Goal: Information Seeking & Learning: Find contact information

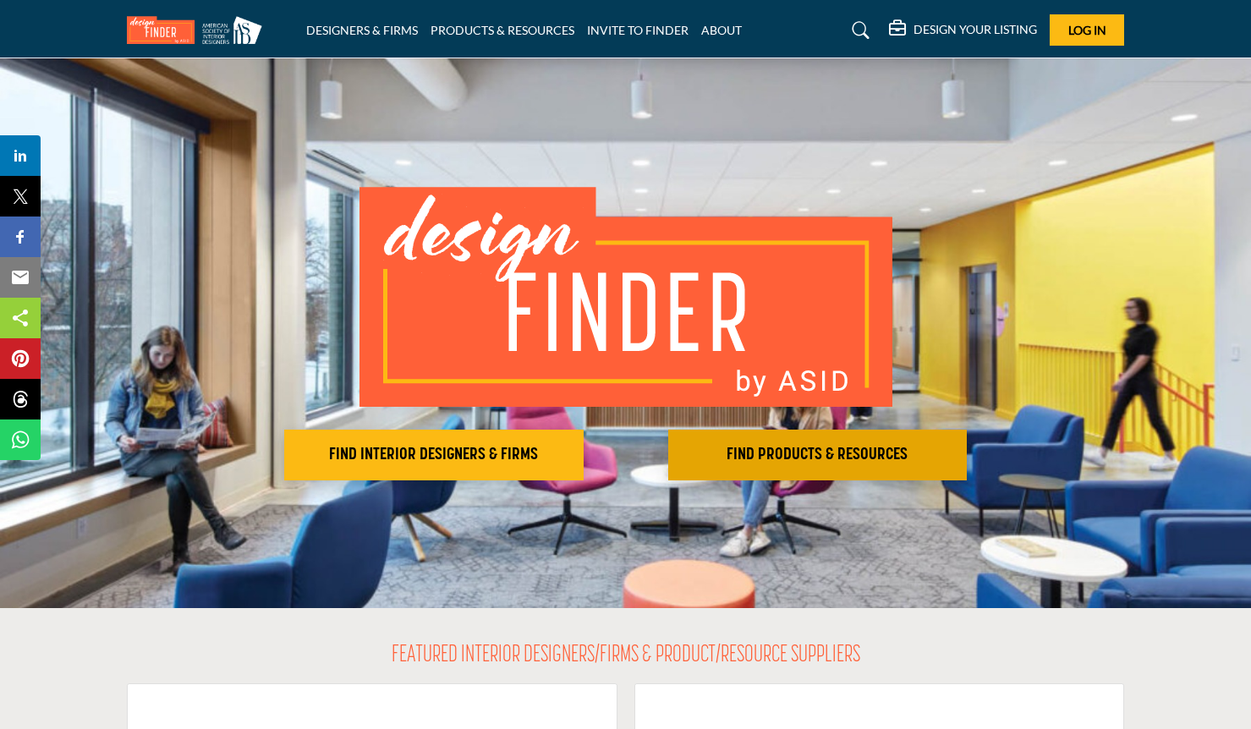
click at [584, 437] on button "FIND PRODUCTS & RESOURCES Find the products and resources to make your project …" at bounding box center [433, 455] width 299 height 51
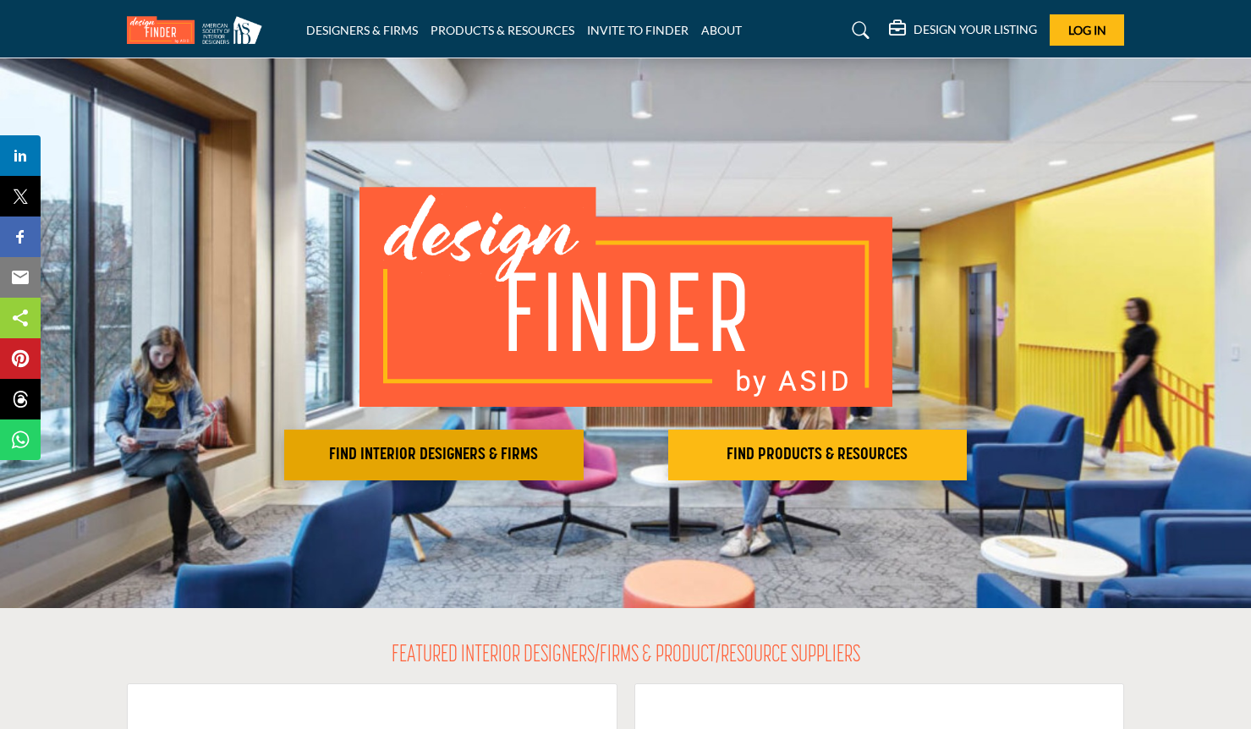
click at [458, 453] on h2 "FIND INTERIOR DESIGNERS & FIRMS" at bounding box center [433, 455] width 289 height 20
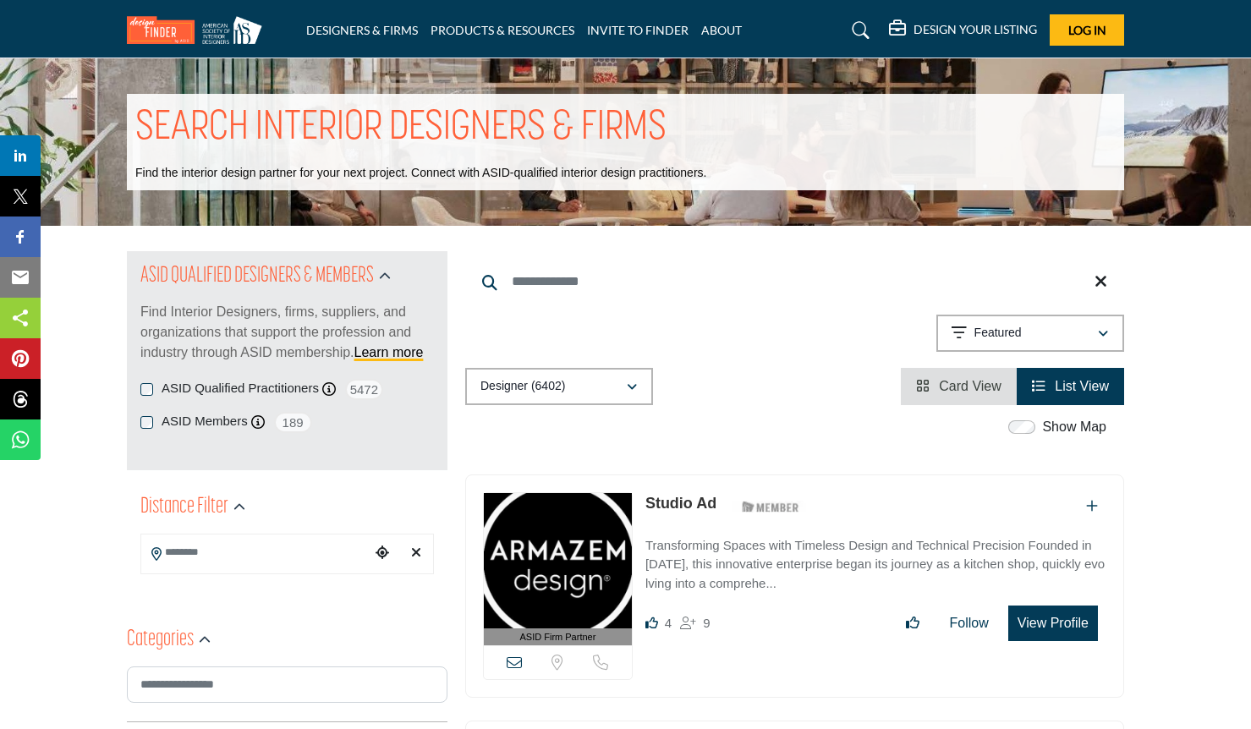
scroll to position [40, 0]
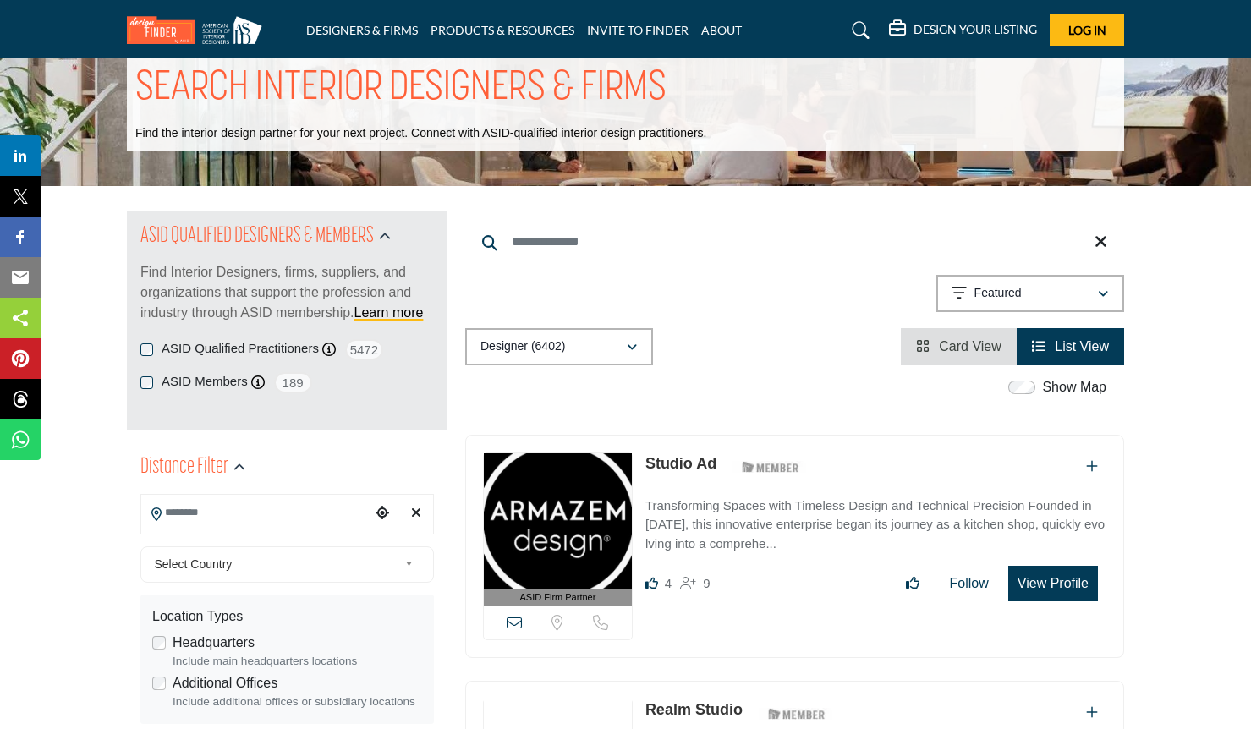
drag, startPoint x: 146, startPoint y: 506, endPoint x: 173, endPoint y: 507, distance: 26.3
click at [147, 506] on input "Search Location" at bounding box center [255, 512] width 228 height 33
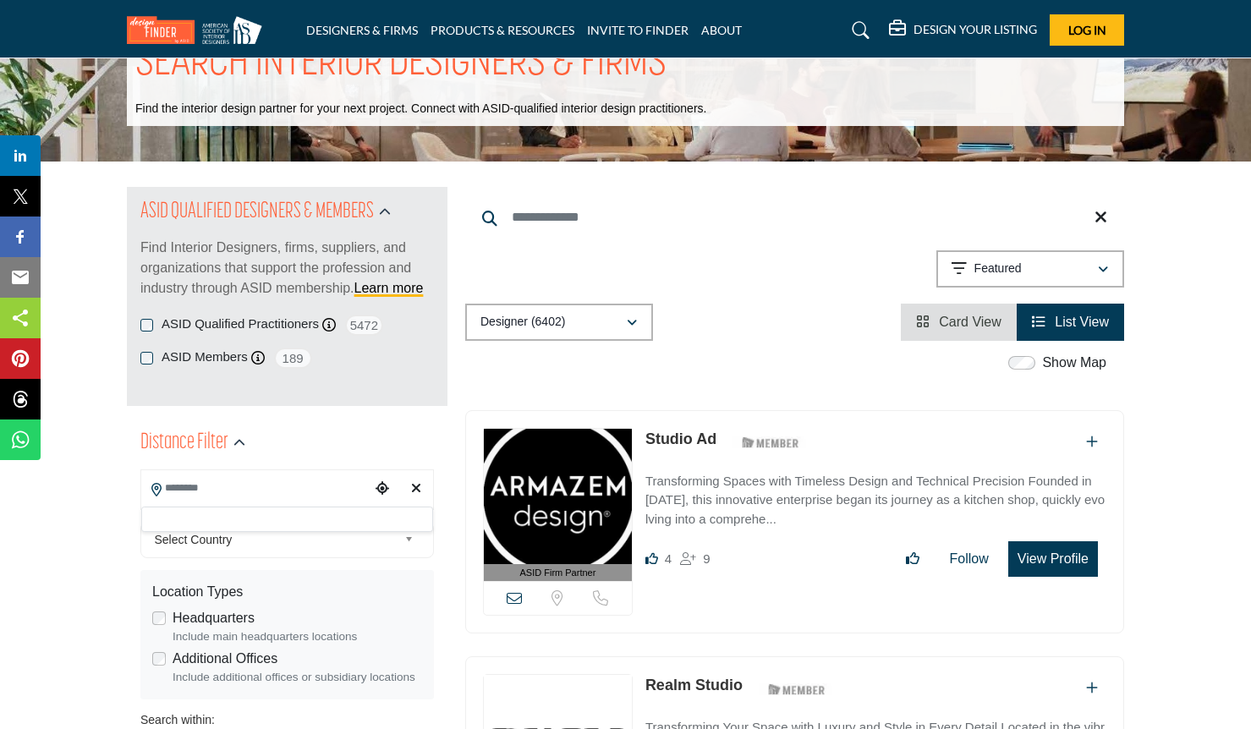
click at [185, 511] on div at bounding box center [287, 519] width 292 height 25
click at [197, 495] on input "Search Location" at bounding box center [255, 488] width 228 height 33
click at [275, 530] on span "Select Country" at bounding box center [277, 539] width 244 height 20
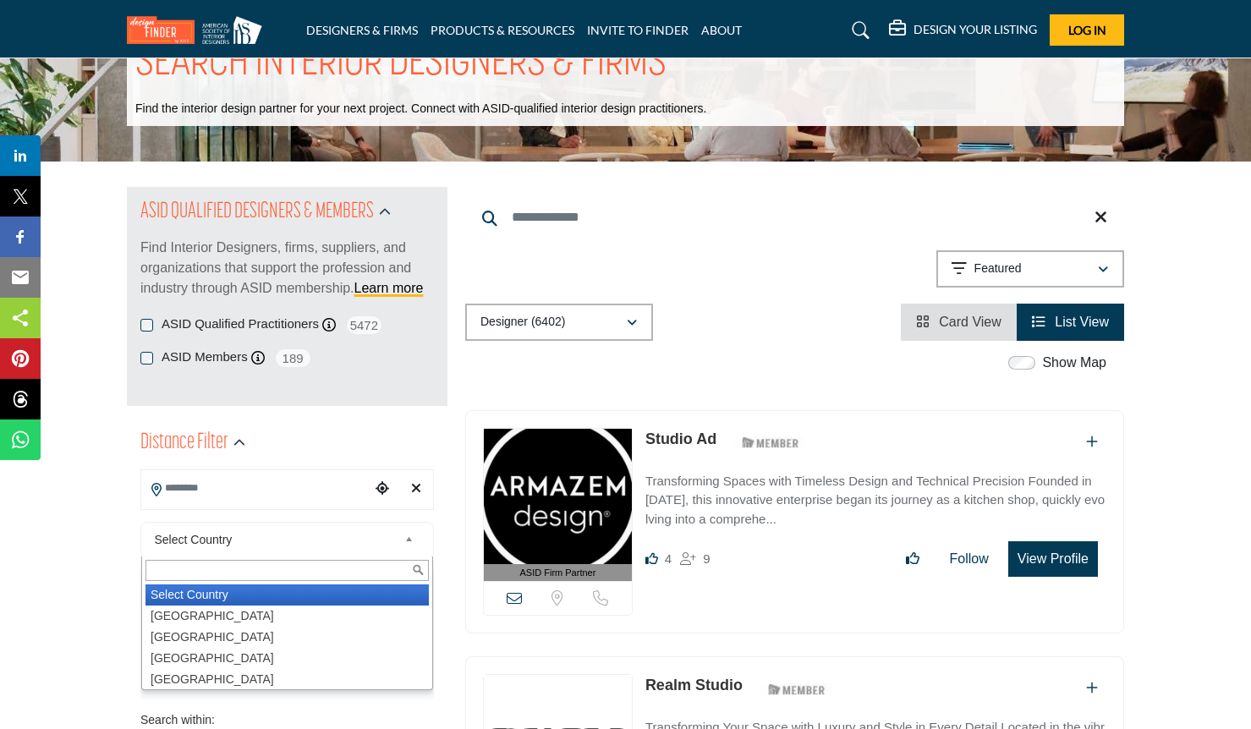
scroll to position [68, 0]
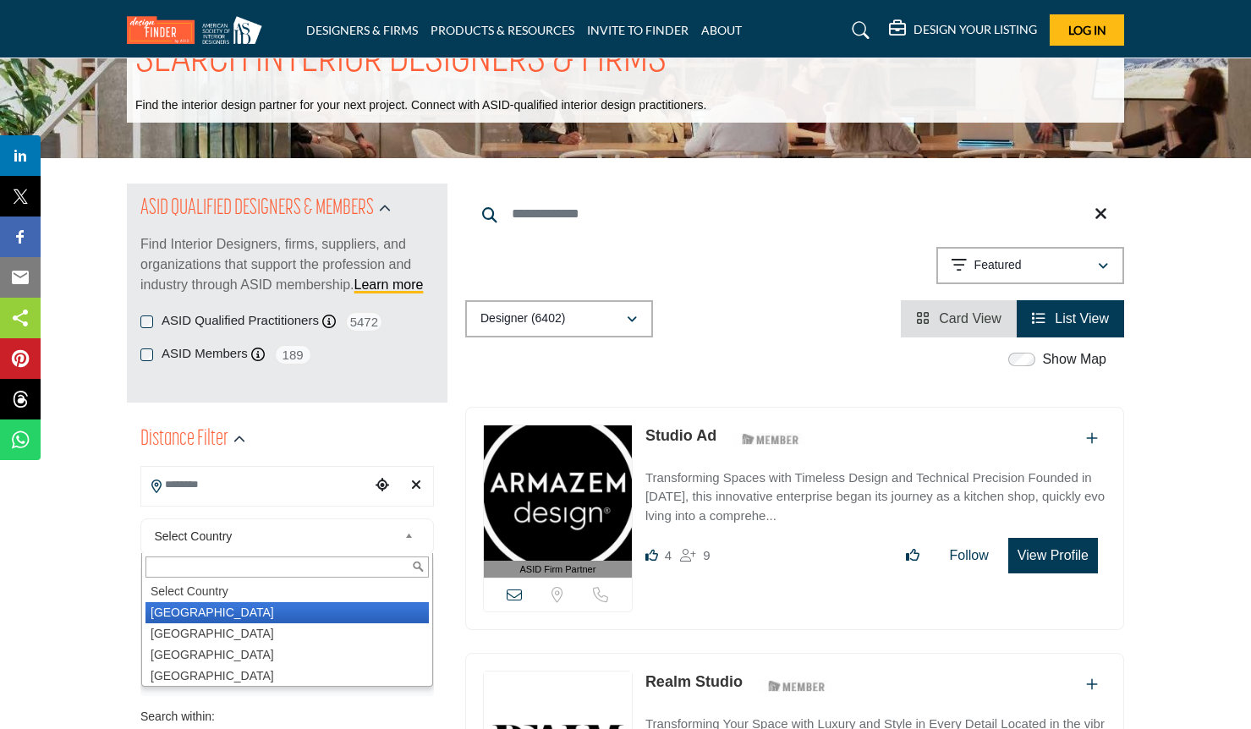
click at [216, 609] on li "[GEOGRAPHIC_DATA]" at bounding box center [286, 612] width 283 height 21
type input "***"
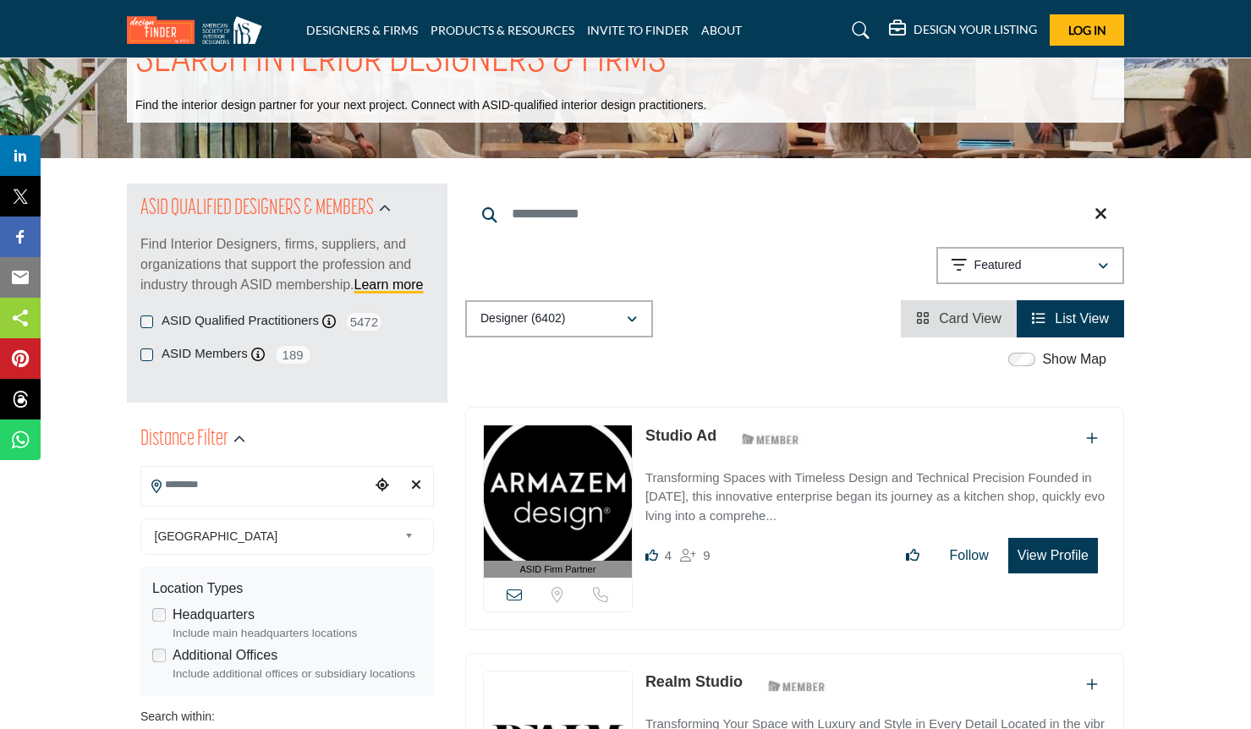
scroll to position [11, 0]
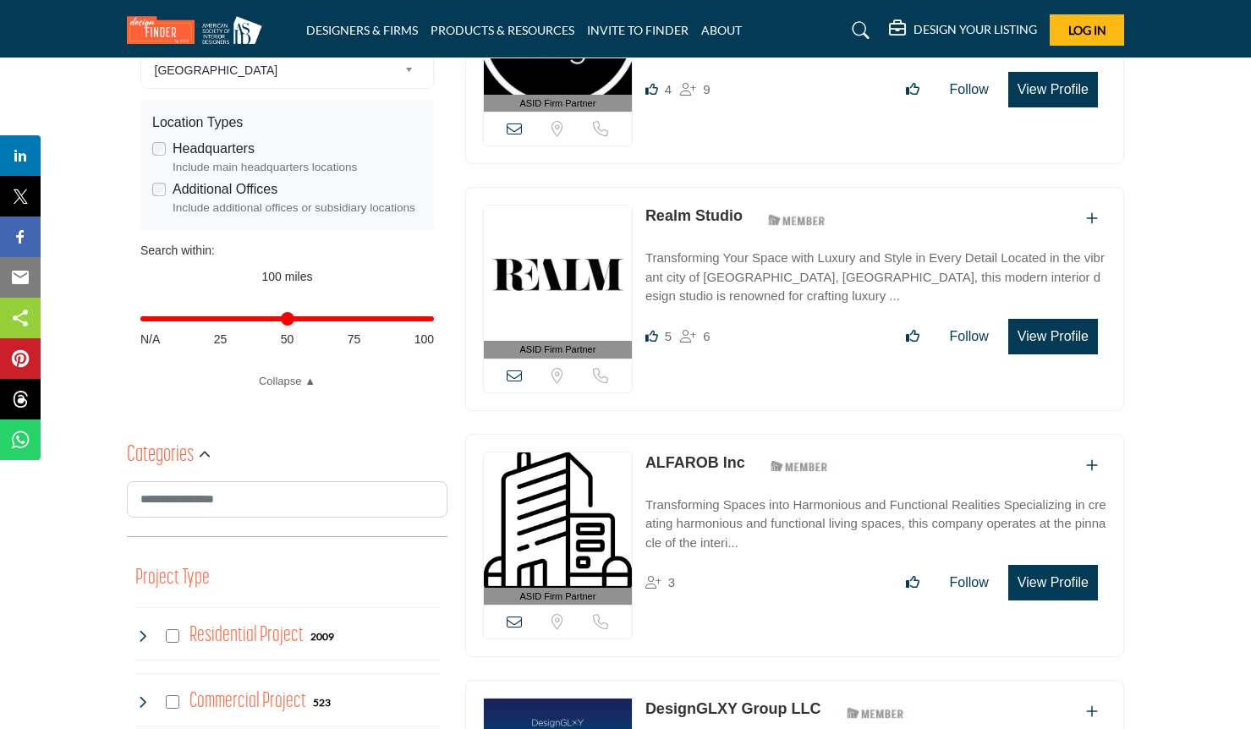
scroll to position [800, 0]
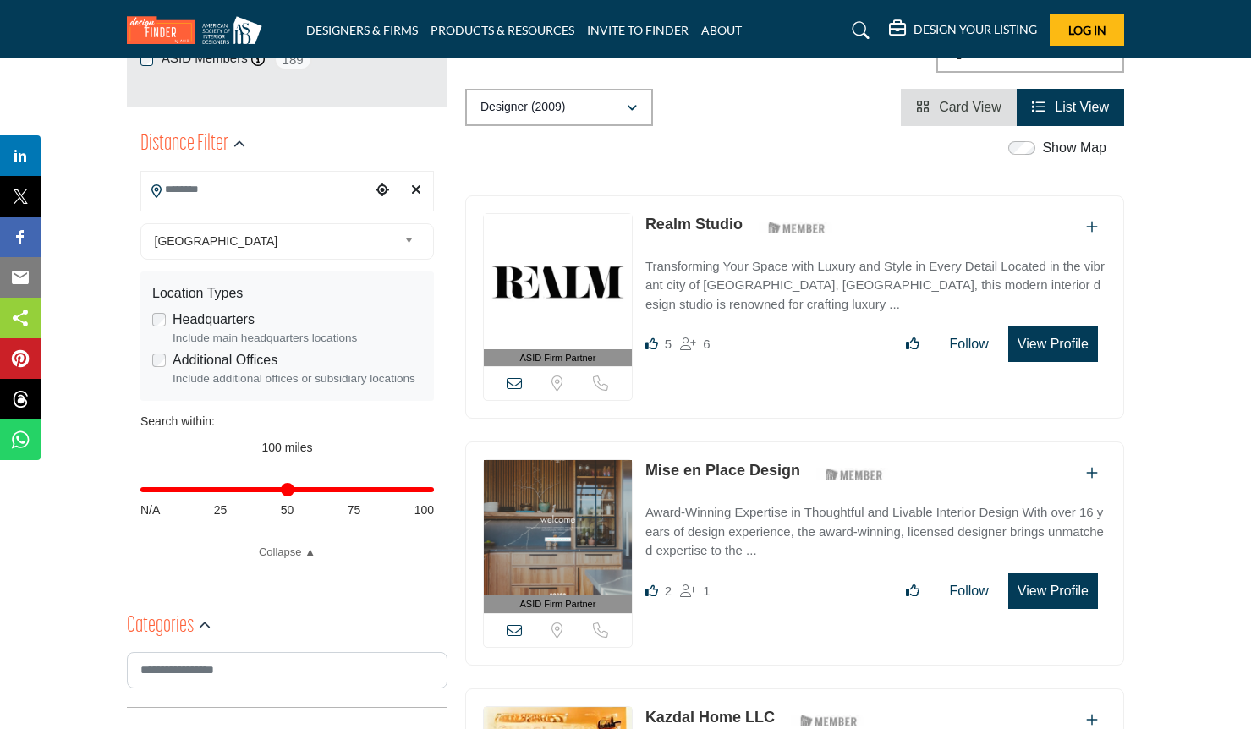
scroll to position [809, 0]
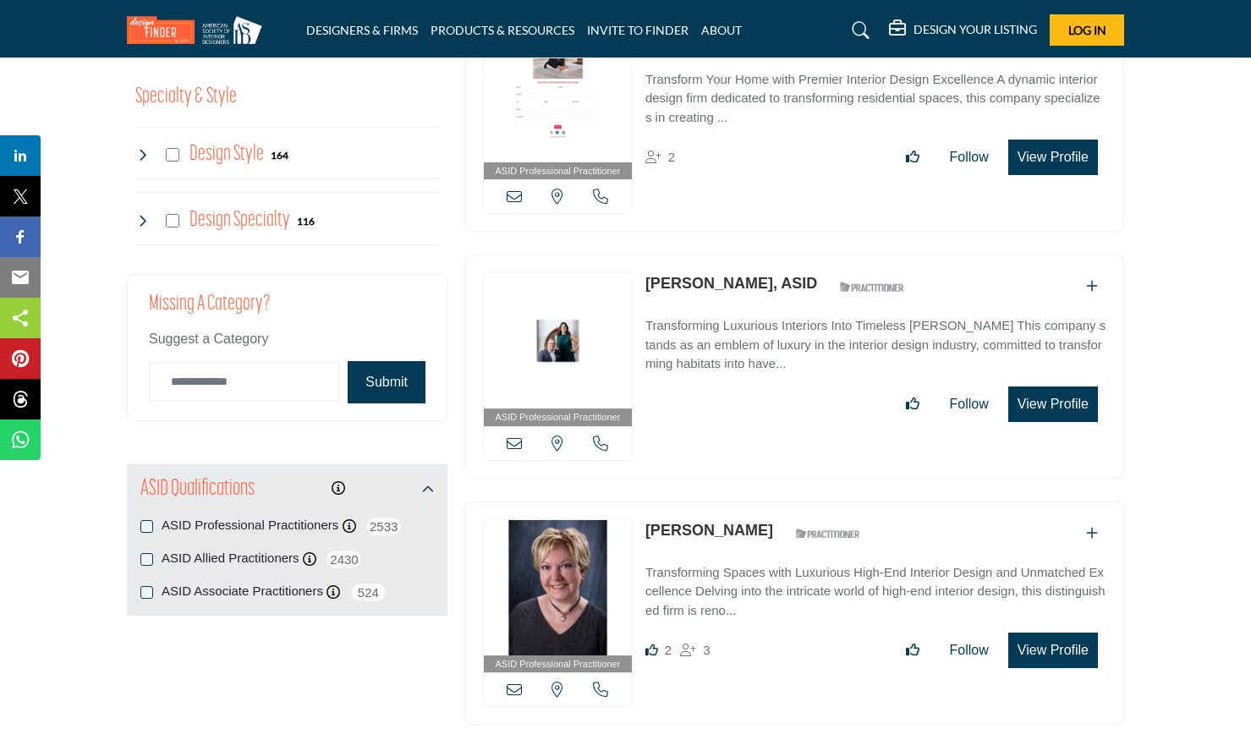
scroll to position [2545, 0]
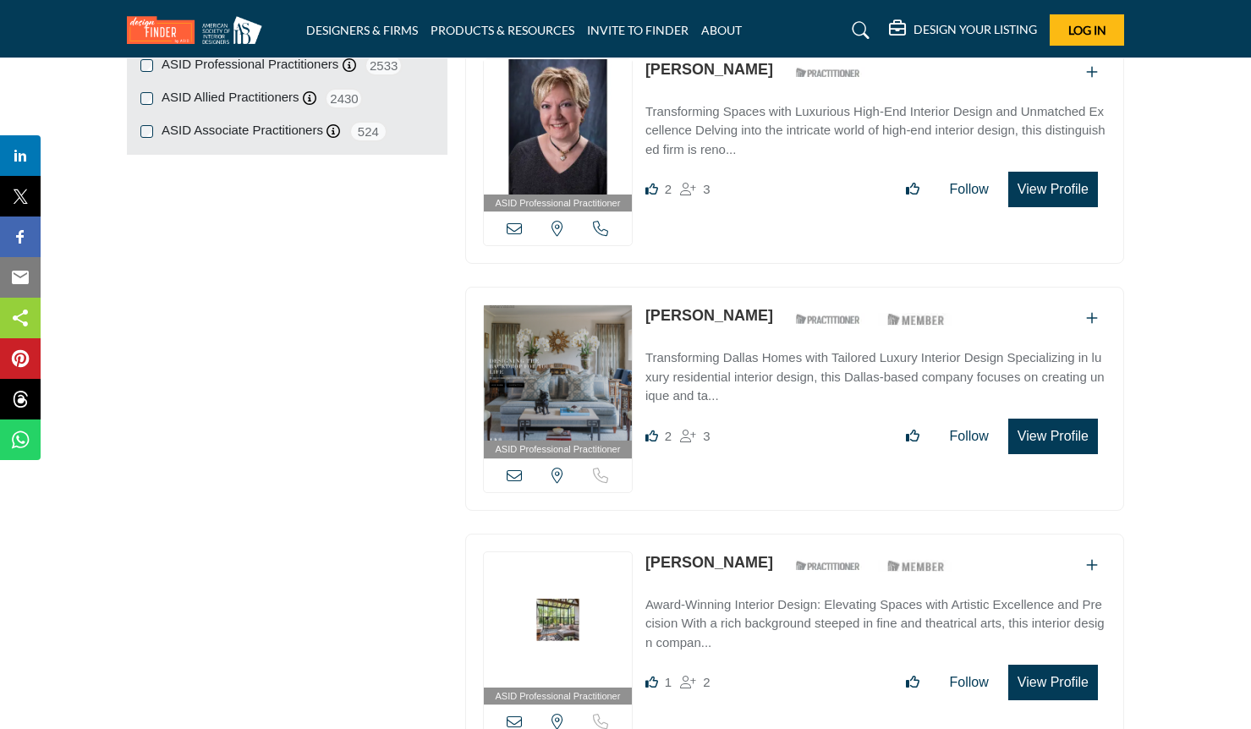
click at [601, 362] on img at bounding box center [558, 372] width 148 height 135
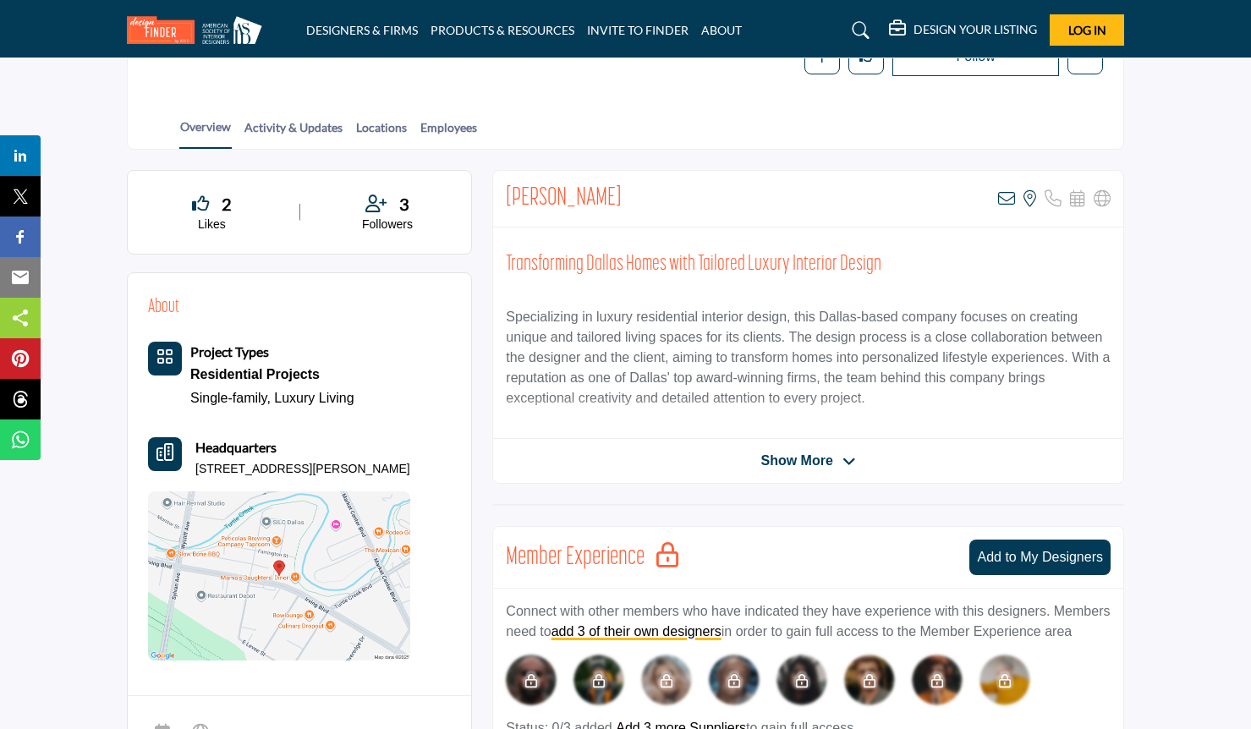
scroll to position [306, 0]
click at [801, 466] on span "Show More" at bounding box center [796, 461] width 72 height 20
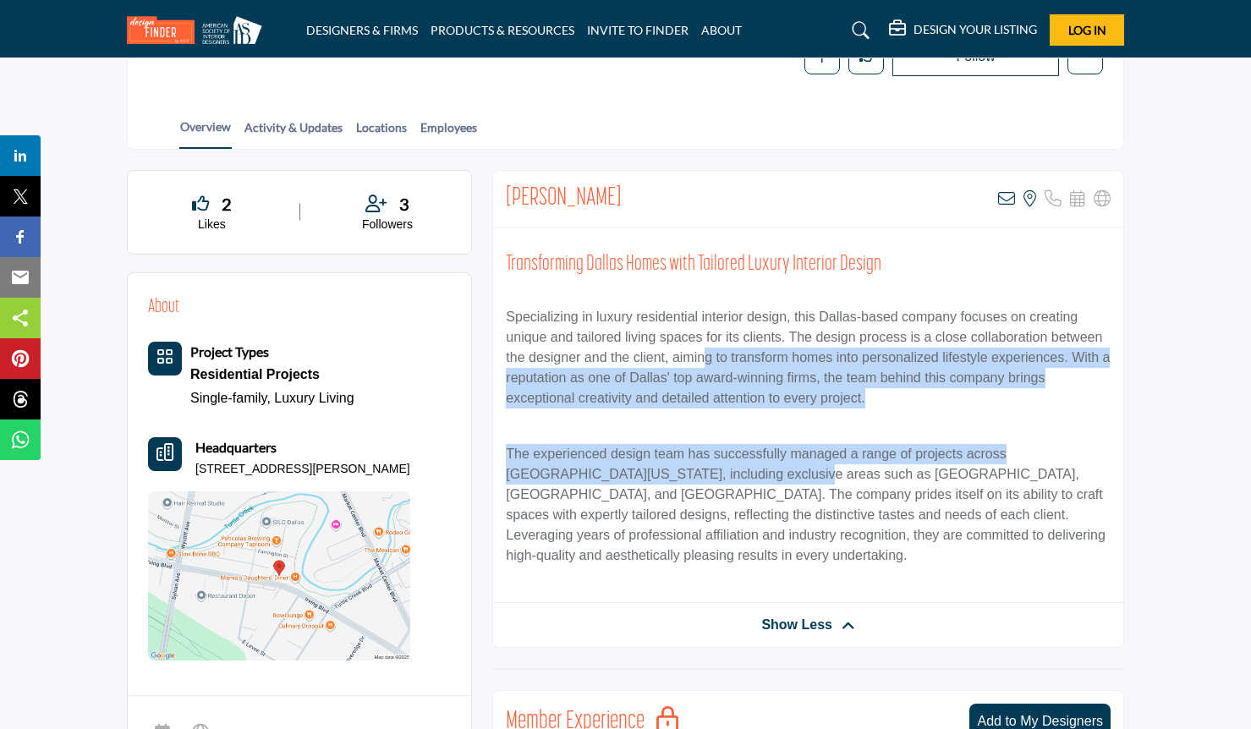
drag, startPoint x: 707, startPoint y: 354, endPoint x: 714, endPoint y: 472, distance: 118.6
click at [714, 472] on div "Transforming Dallas Homes with Tailored Luxury Interior Design Specializing in …" at bounding box center [808, 416] width 630 height 376
click at [714, 472] on p "The experienced design team has successfully managed a range of projects across…" at bounding box center [808, 505] width 605 height 122
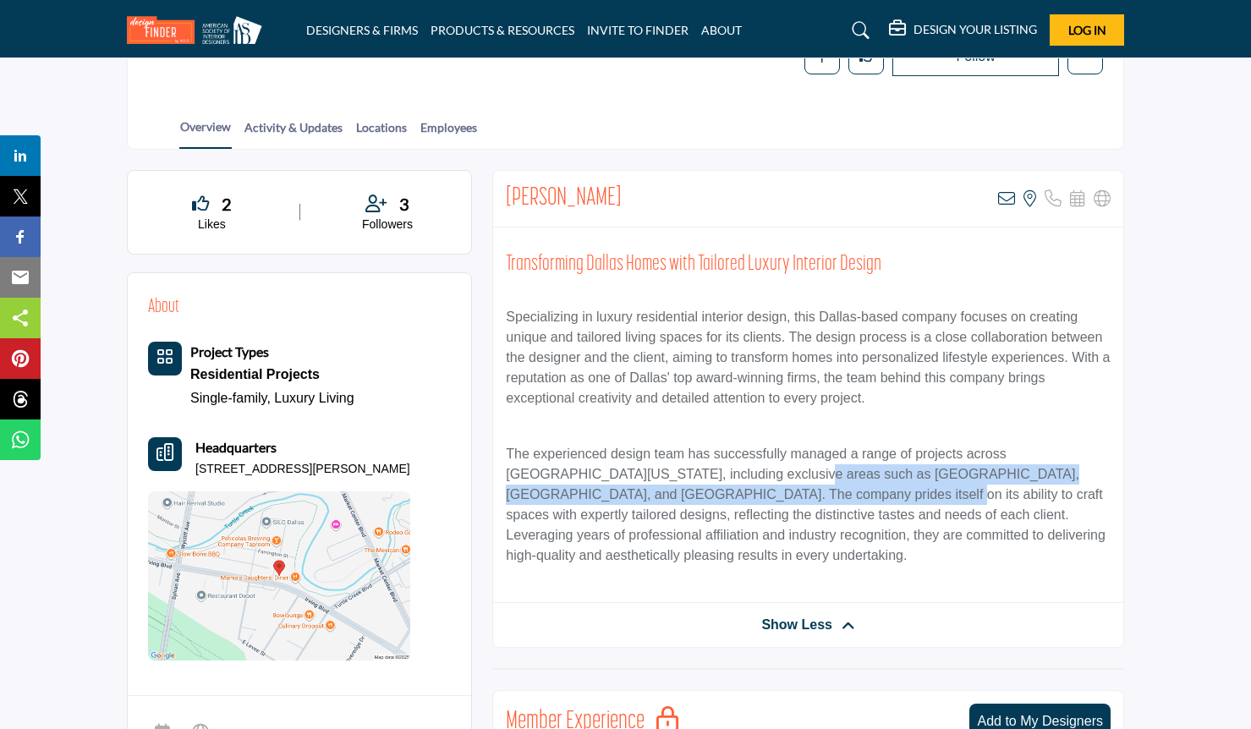
drag, startPoint x: 714, startPoint y: 474, endPoint x: 718, endPoint y: 502, distance: 27.4
click at [718, 502] on p "The experienced design team has successfully managed a range of projects across…" at bounding box center [808, 505] width 605 height 122
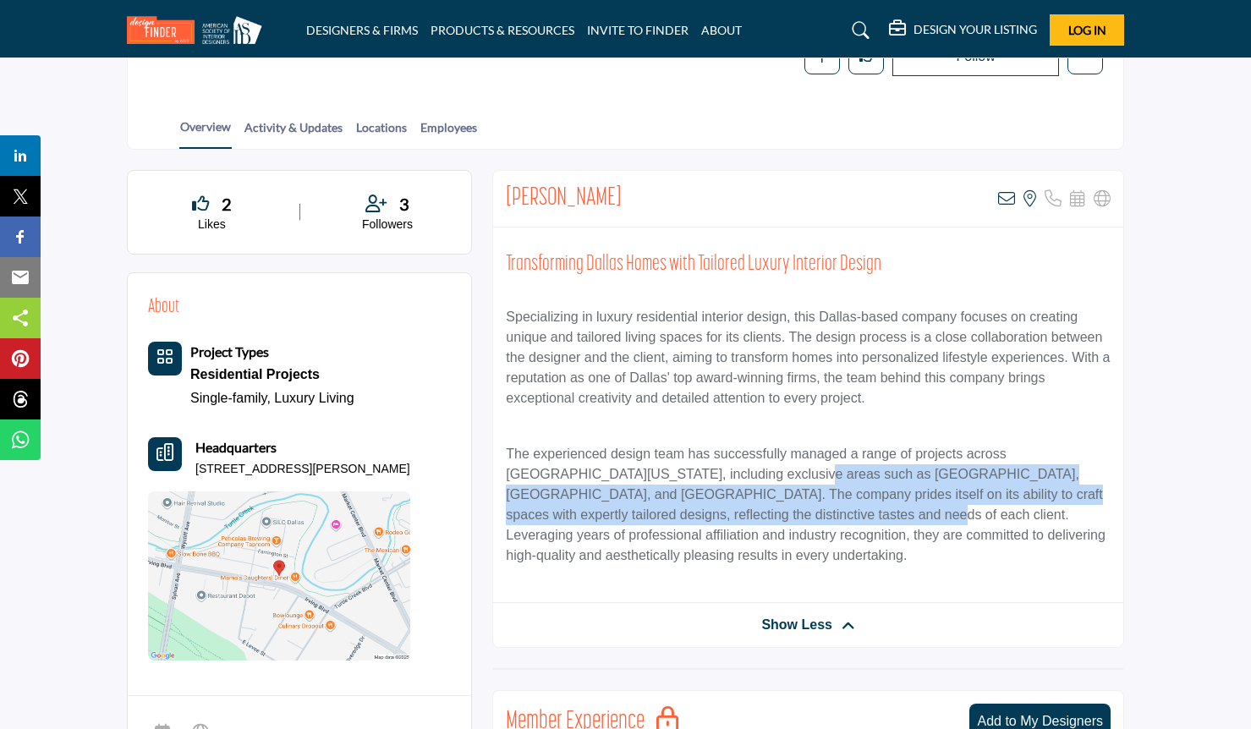
click at [718, 502] on p "The experienced design team has successfully managed a range of projects across…" at bounding box center [808, 505] width 605 height 122
drag, startPoint x: 718, startPoint y: 502, endPoint x: 702, endPoint y: 471, distance: 34.4
click at [702, 471] on p "The experienced design team has successfully managed a range of projects across…" at bounding box center [808, 505] width 605 height 122
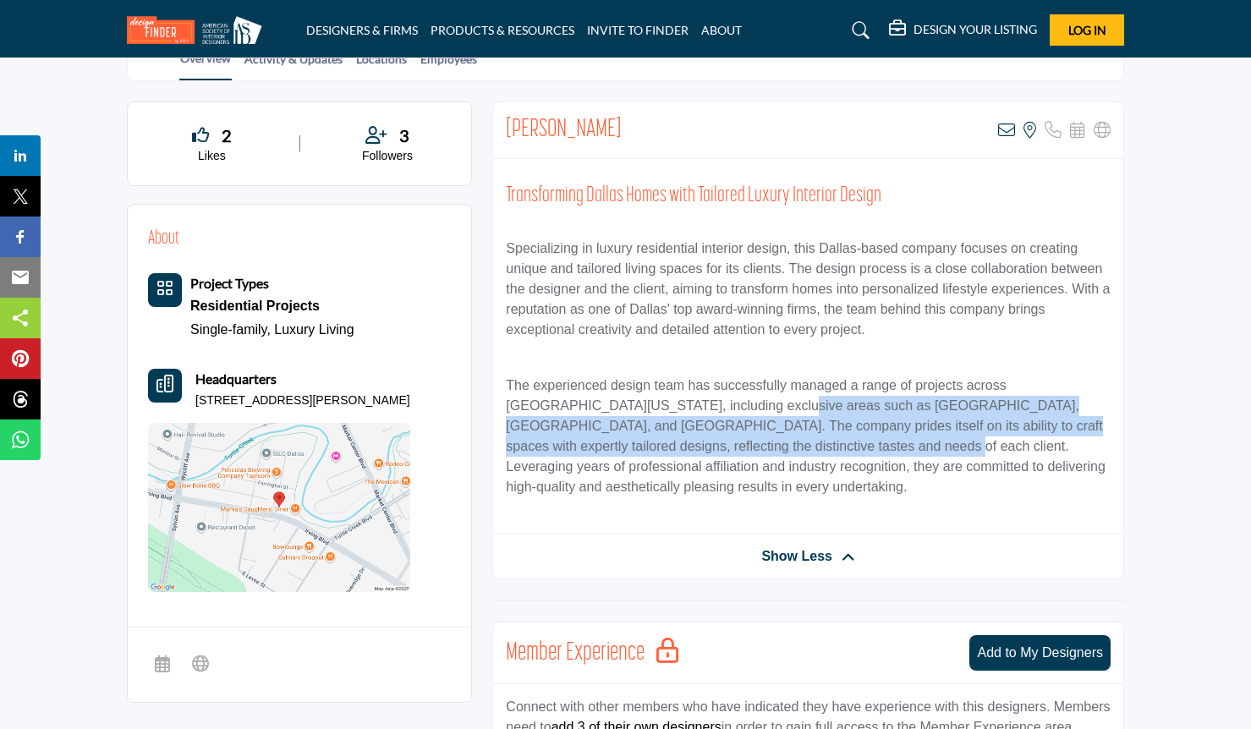
scroll to position [171, 0]
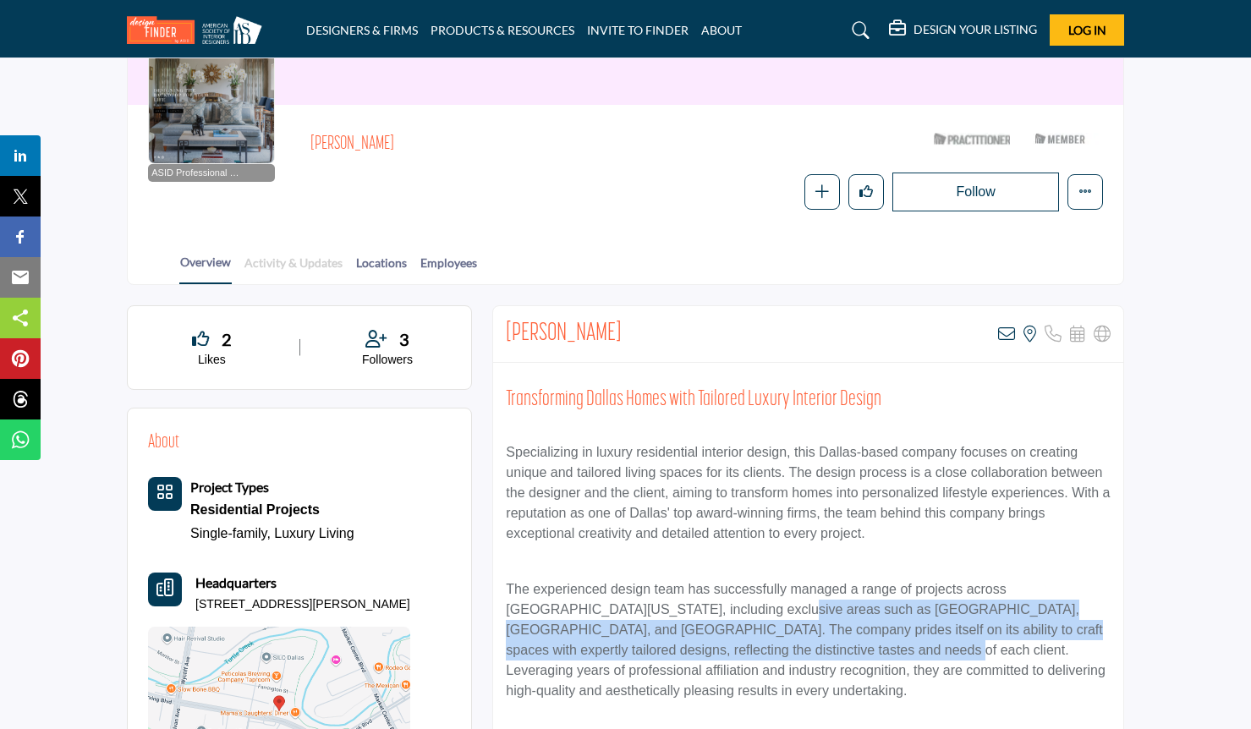
click at [305, 266] on link "Activity & Updates" at bounding box center [294, 269] width 100 height 30
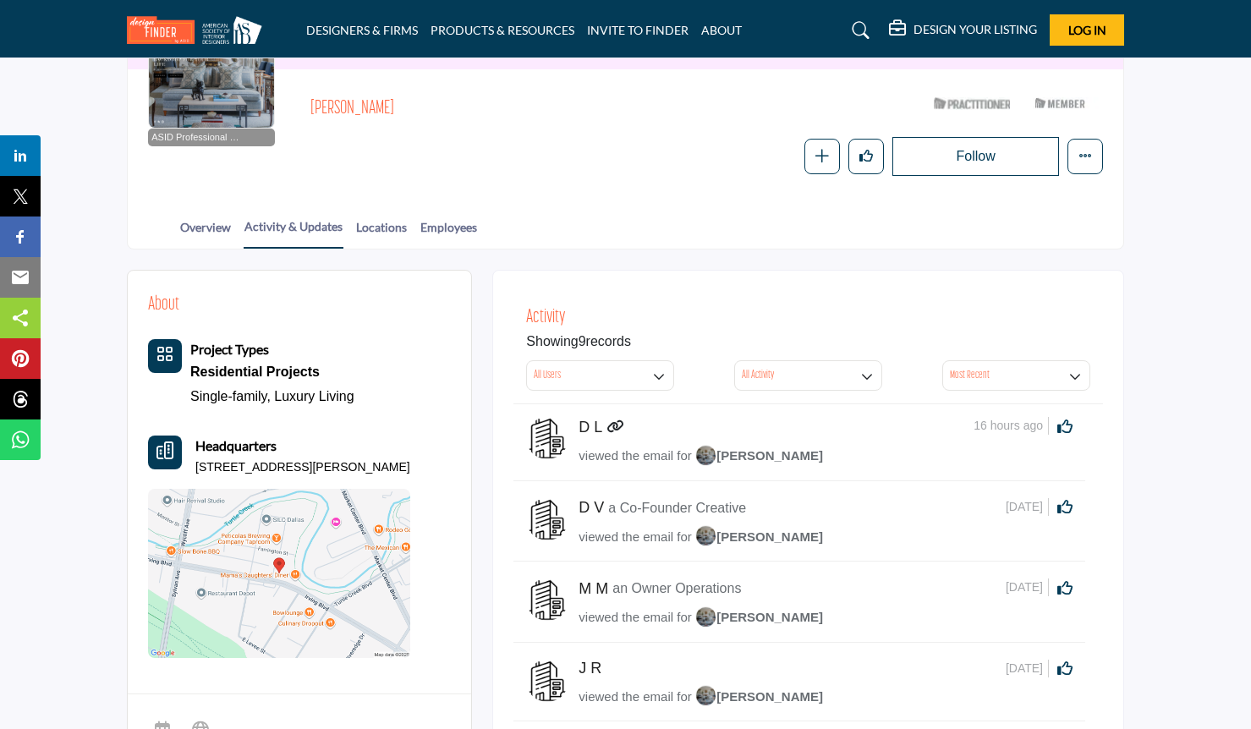
scroll to position [235, 0]
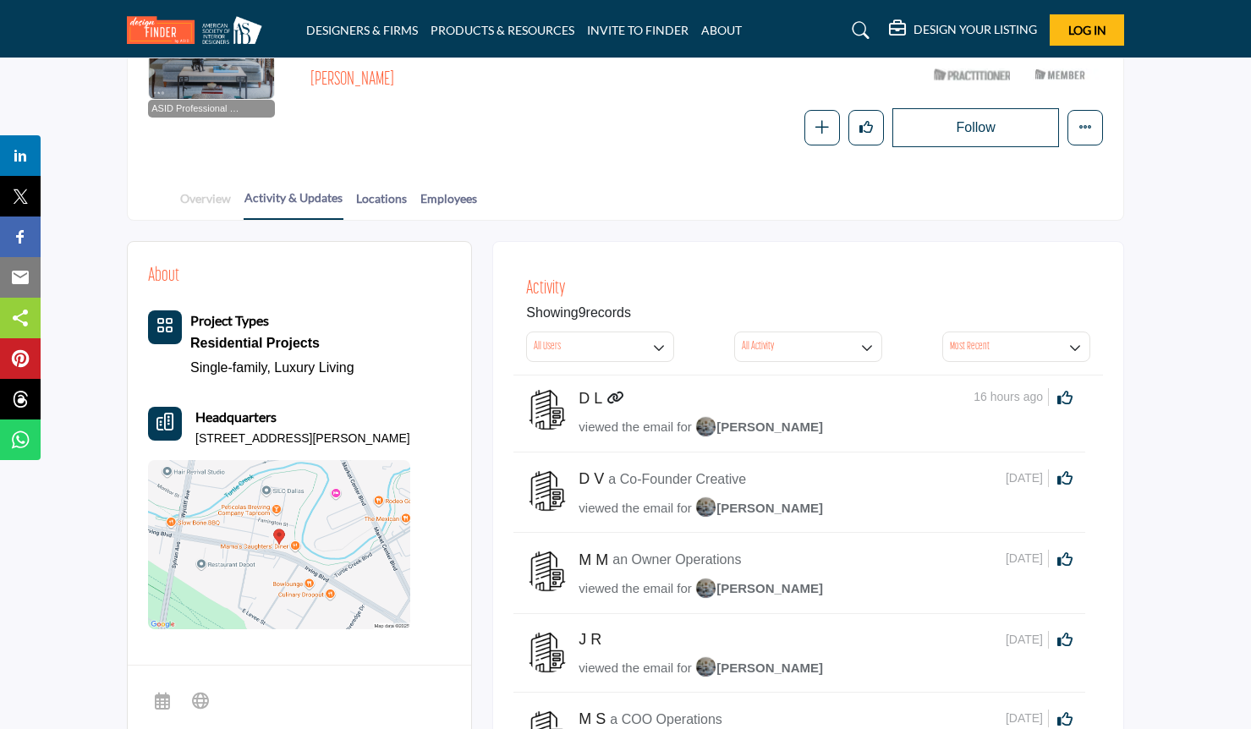
click at [212, 200] on link "Overview" at bounding box center [205, 204] width 52 height 30
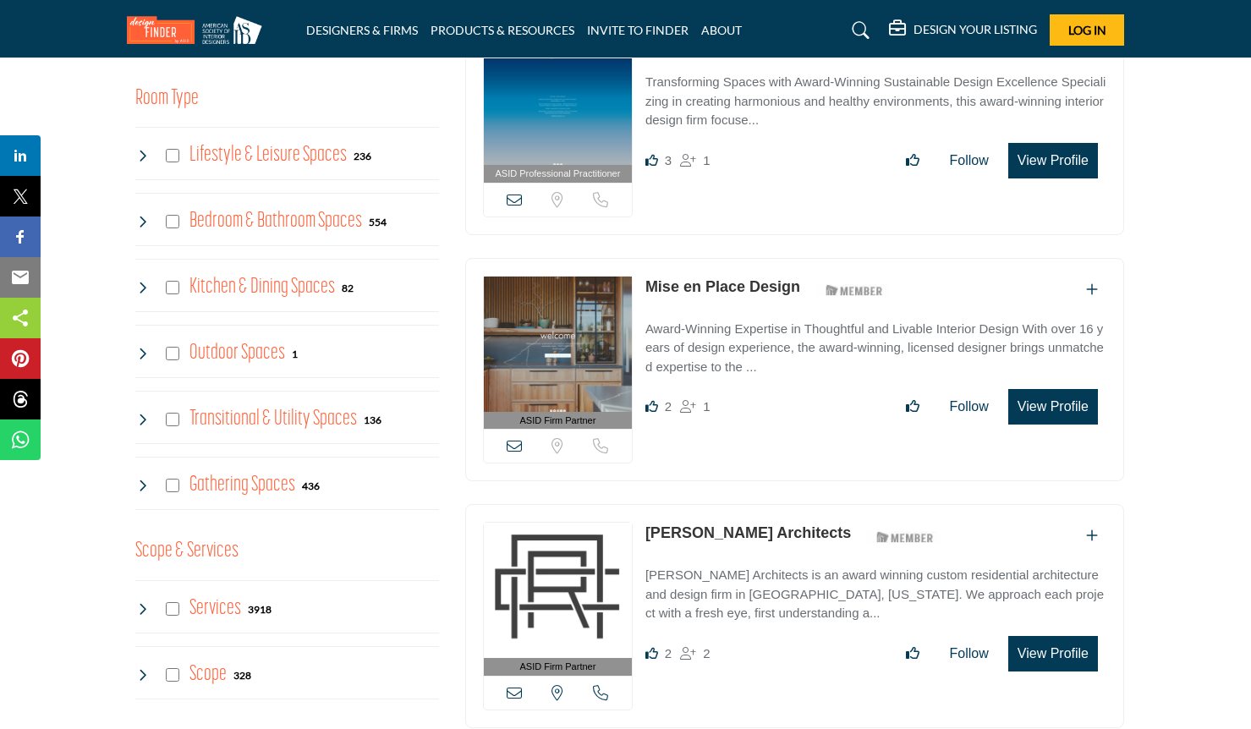
scroll to position [614, 0]
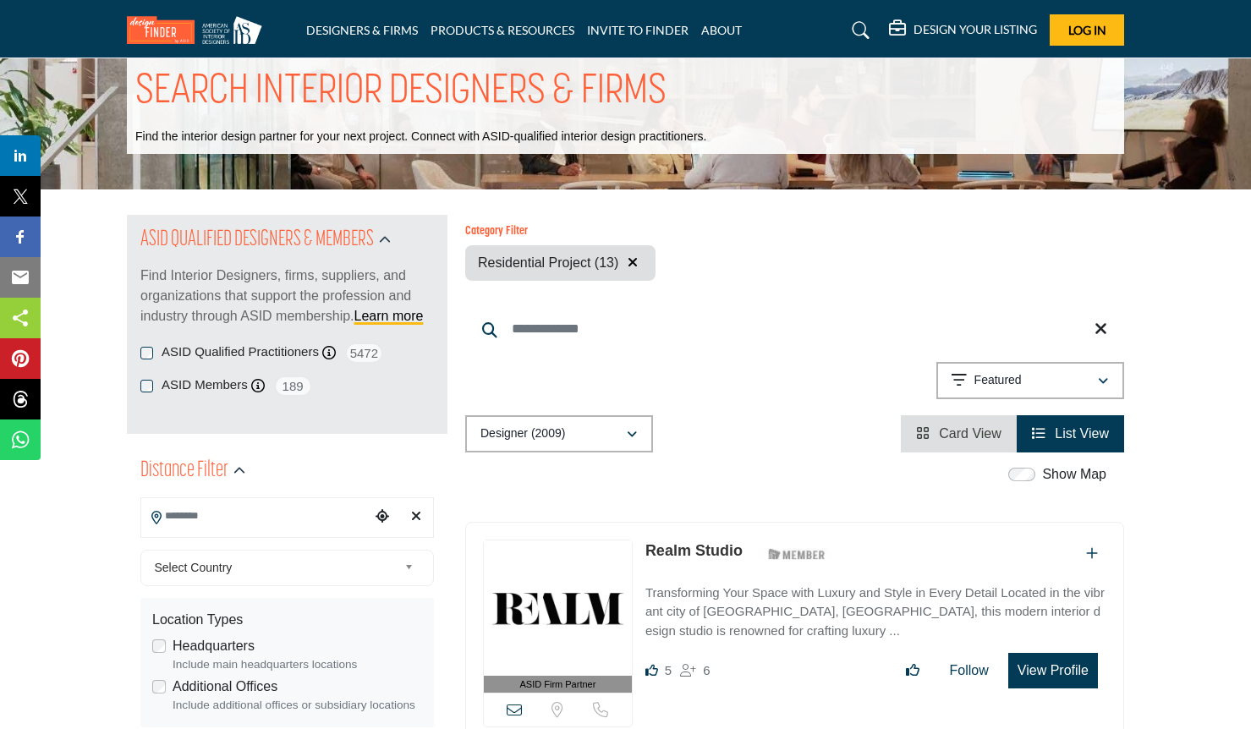
scroll to position [55, 0]
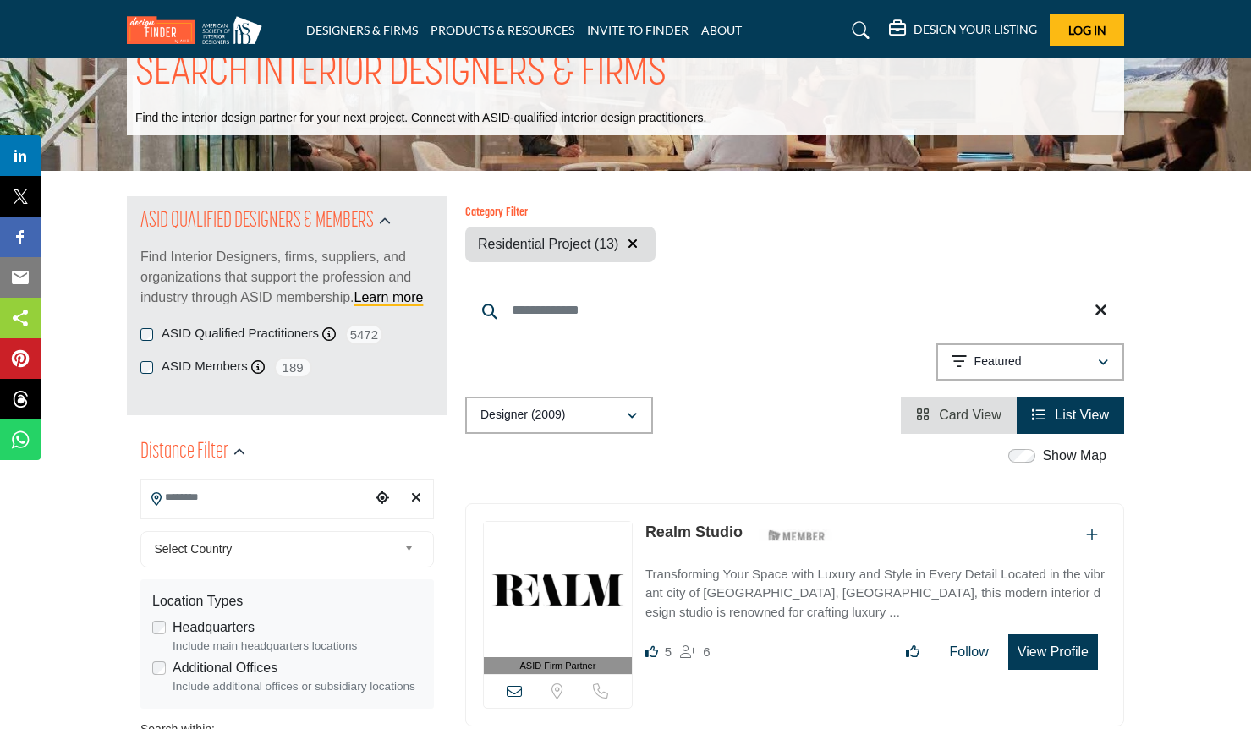
click at [382, 544] on span "Select Country" at bounding box center [277, 549] width 244 height 20
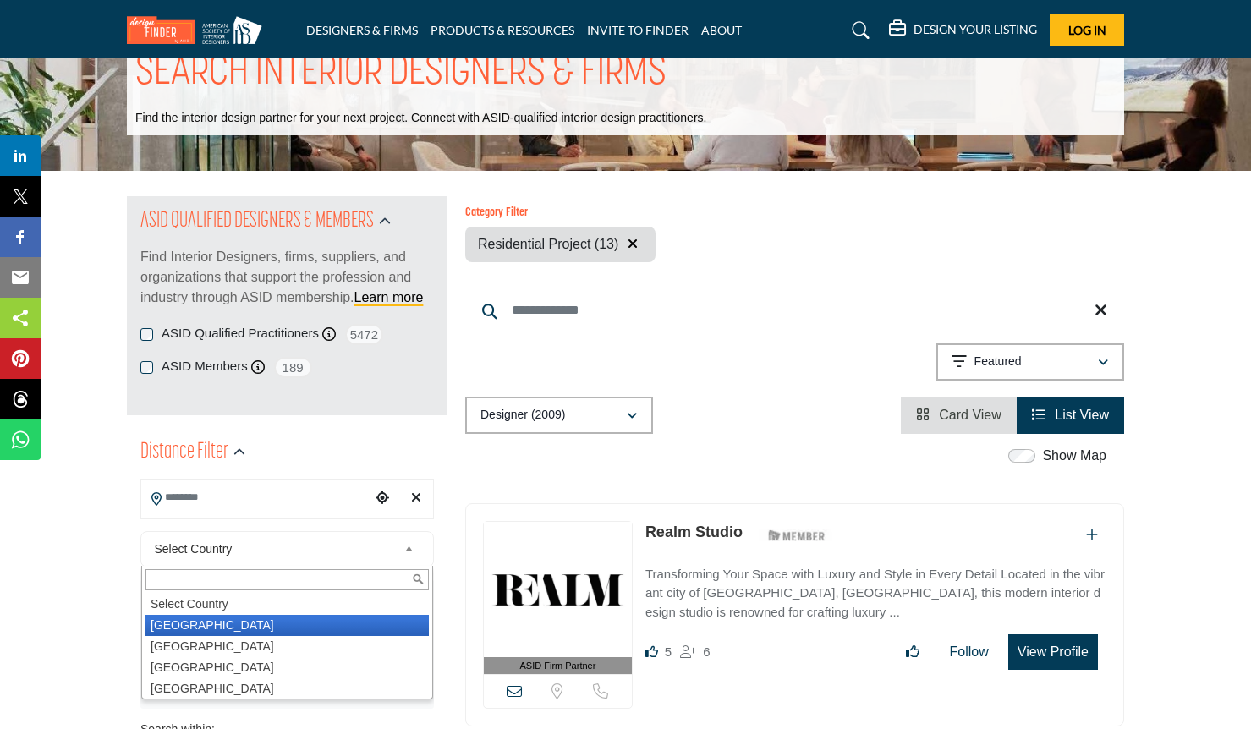
click at [225, 622] on li "[GEOGRAPHIC_DATA]" at bounding box center [286, 625] width 283 height 21
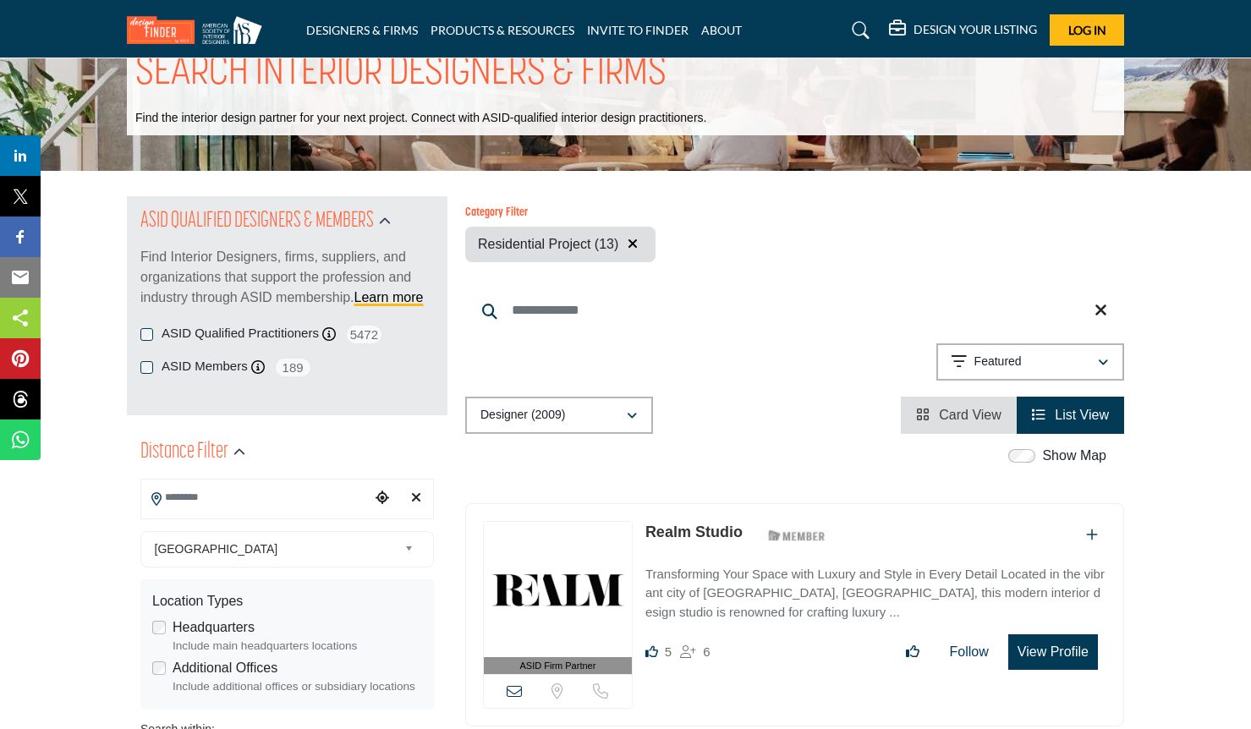
scroll to position [0, 0]
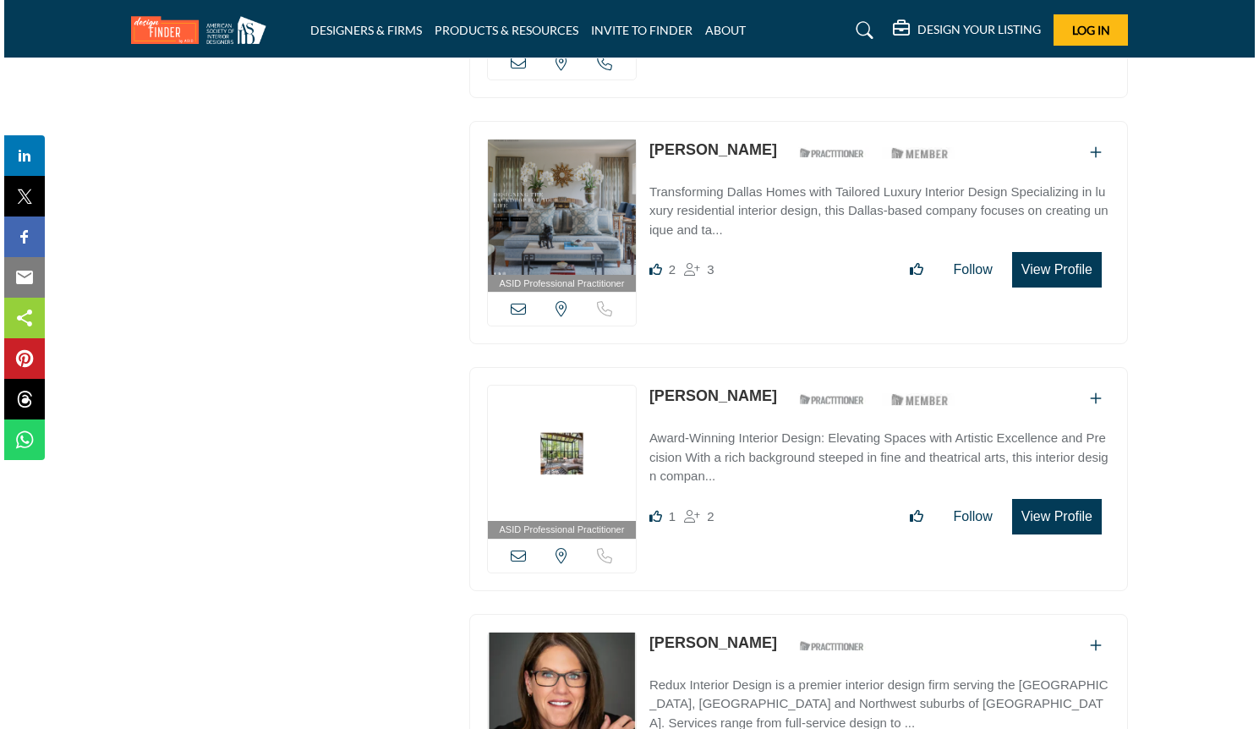
scroll to position [3022, 0]
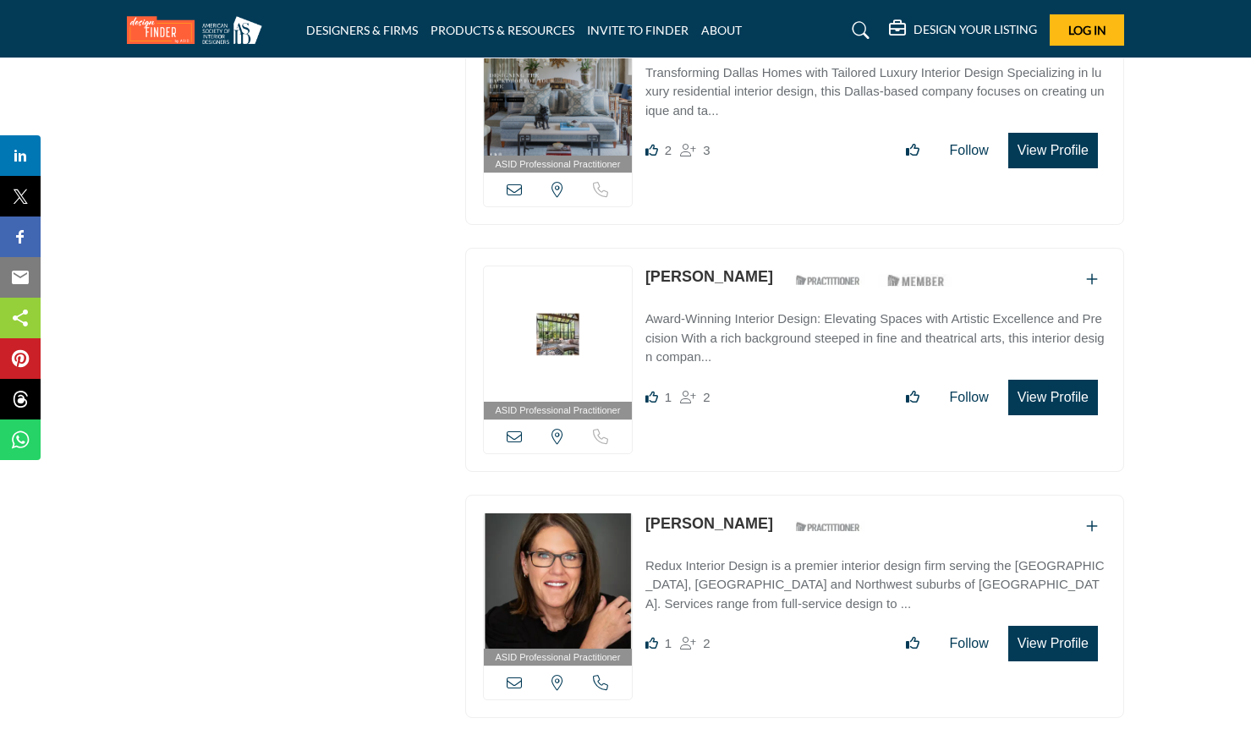
click at [1038, 387] on button "View Profile" at bounding box center [1053, 398] width 90 height 36
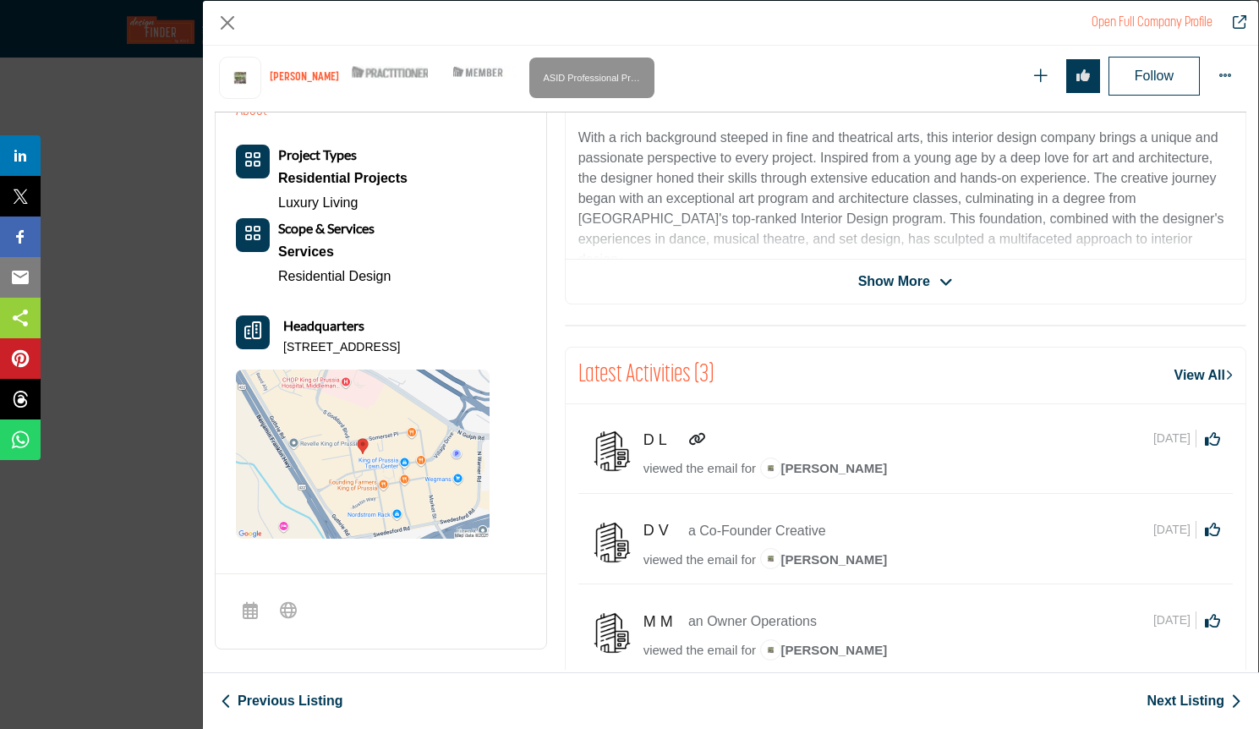
scroll to position [370, 0]
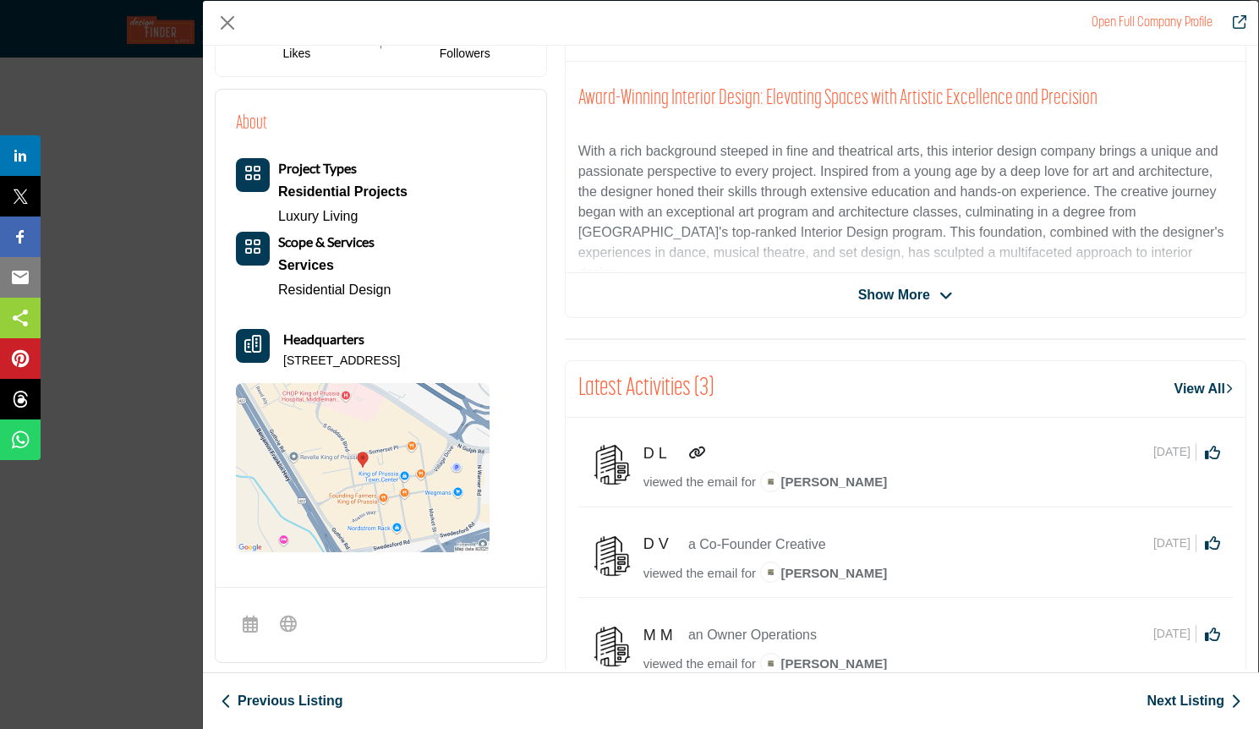
click at [878, 305] on div "[PERSON_NAME] View email address of this listing View the location of this list…" at bounding box center [906, 161] width 682 height 314
click at [890, 298] on span "Show More" at bounding box center [894, 295] width 72 height 20
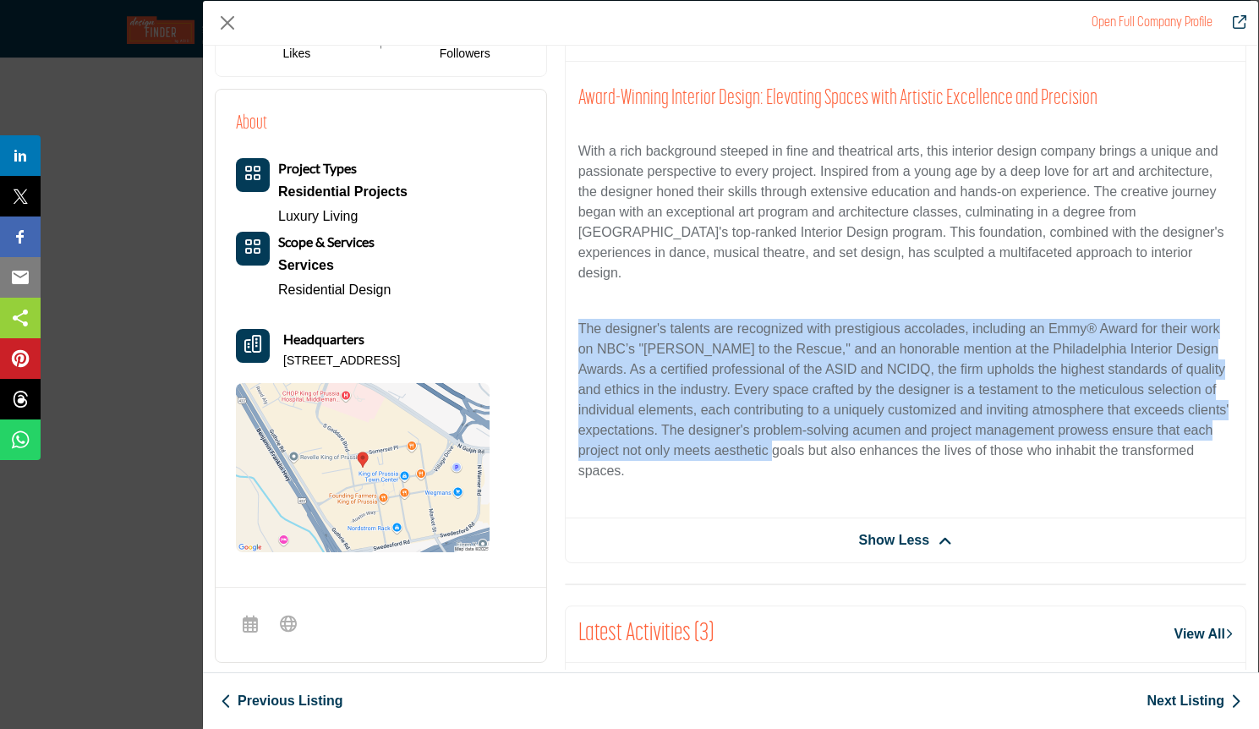
drag, startPoint x: 880, startPoint y: 311, endPoint x: 919, endPoint y: 438, distance: 132.5
click at [919, 438] on div "Award-Winning Interior Design: Elevating Spaces with Artistic Excellence and Pr…" at bounding box center [906, 290] width 680 height 457
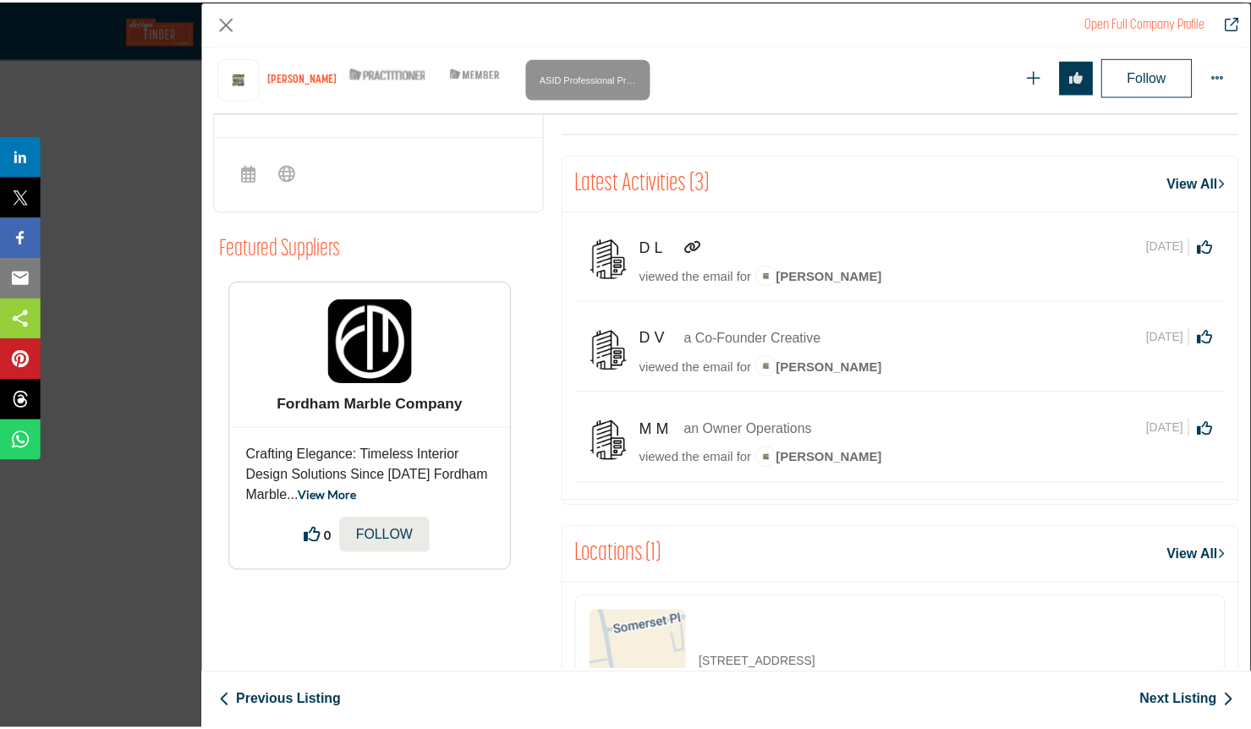
scroll to position [994, 0]
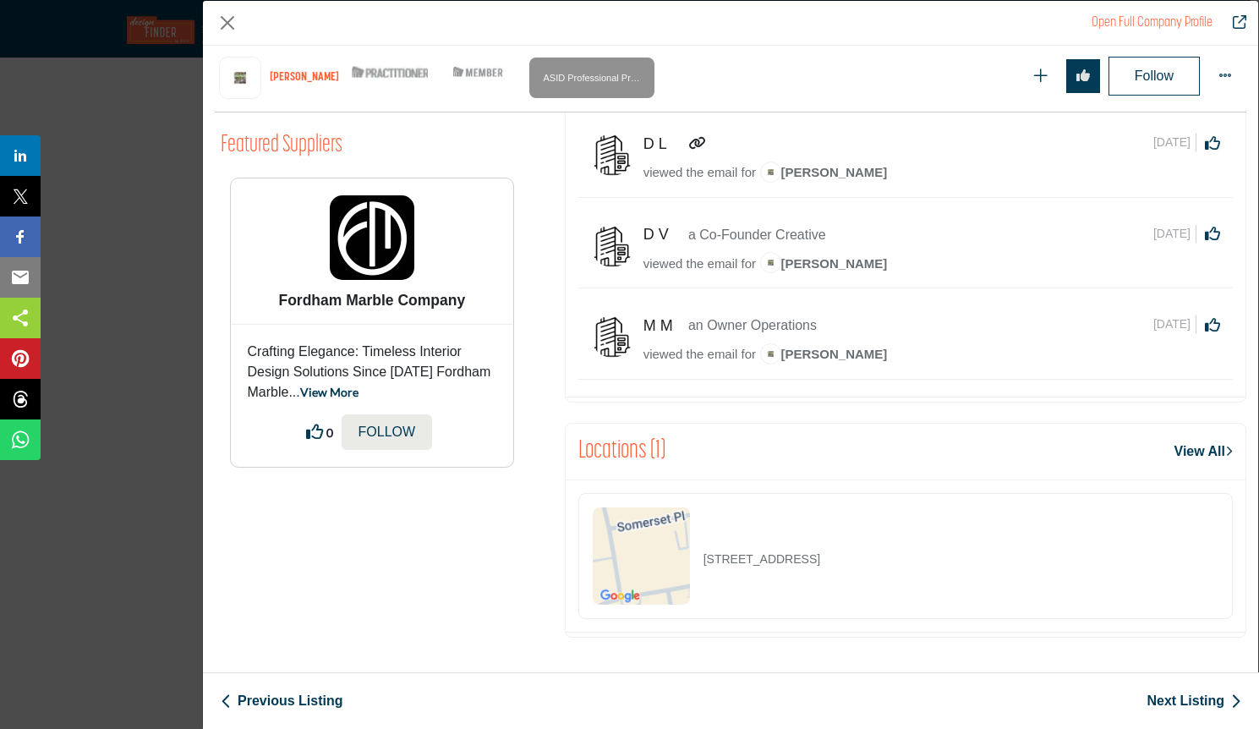
click at [157, 409] on div "Open Full Company Profile [PERSON_NAME] ASID Qualified Practitioner who validat…" at bounding box center [629, 364] width 1259 height 729
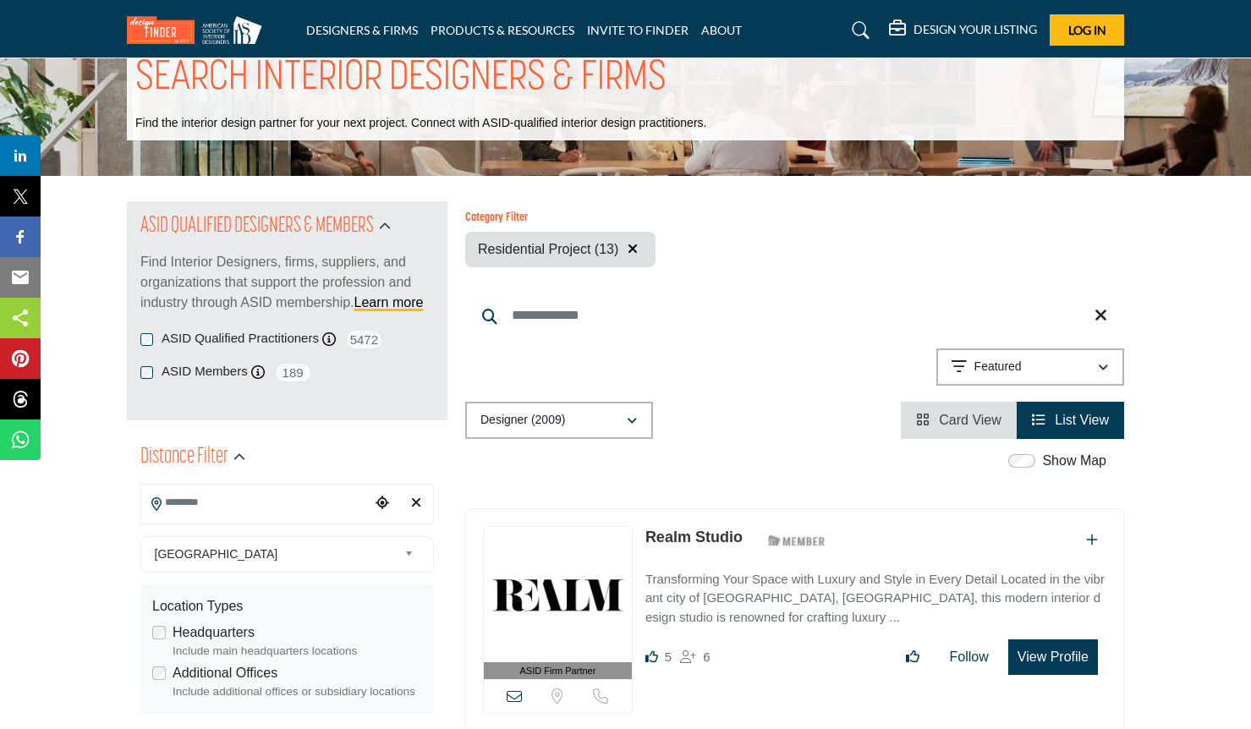
scroll to position [308, 0]
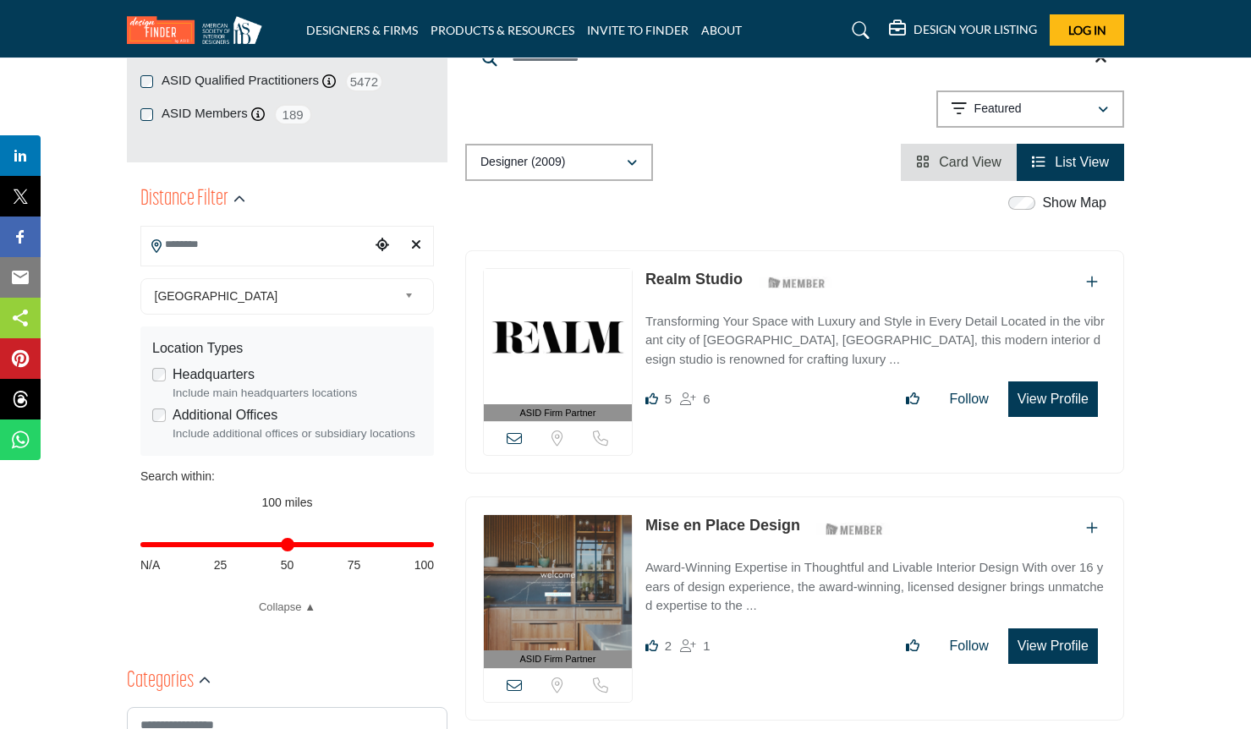
click at [198, 248] on input "Search Location" at bounding box center [255, 244] width 228 height 33
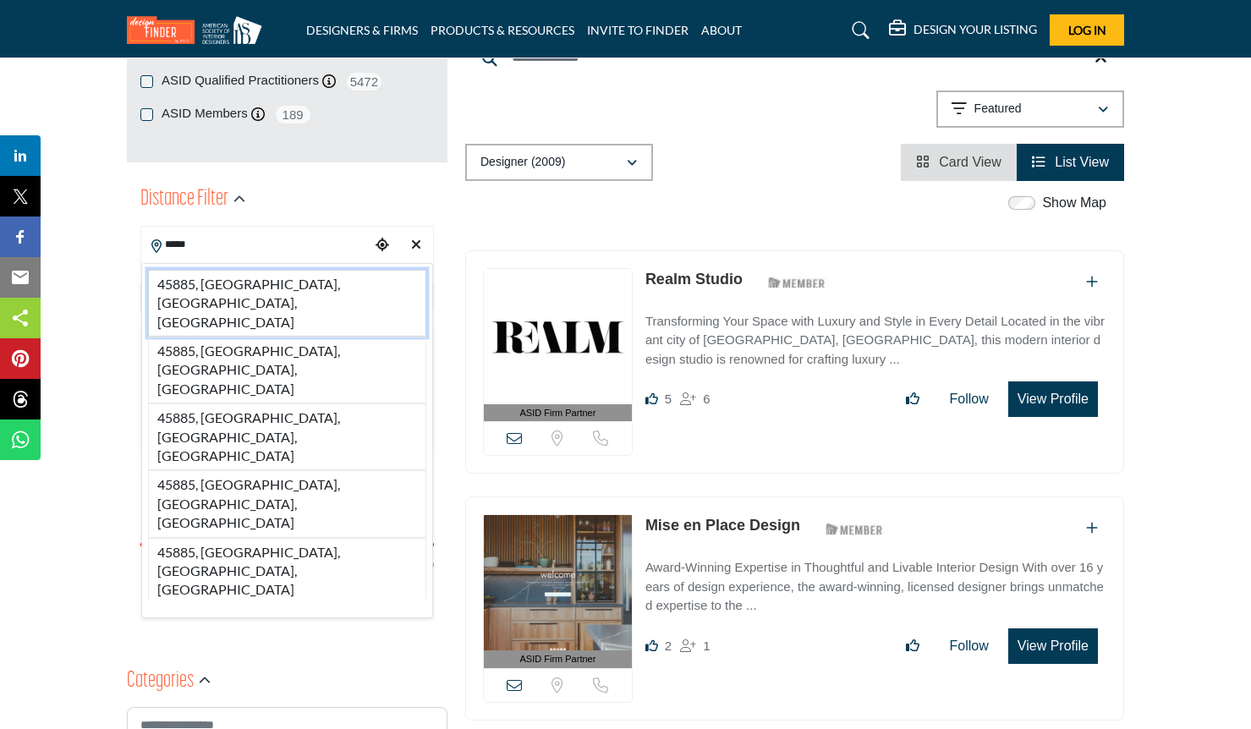
click at [207, 282] on li "45885, [GEOGRAPHIC_DATA], [GEOGRAPHIC_DATA], [GEOGRAPHIC_DATA]" at bounding box center [287, 303] width 278 height 67
type input "**********"
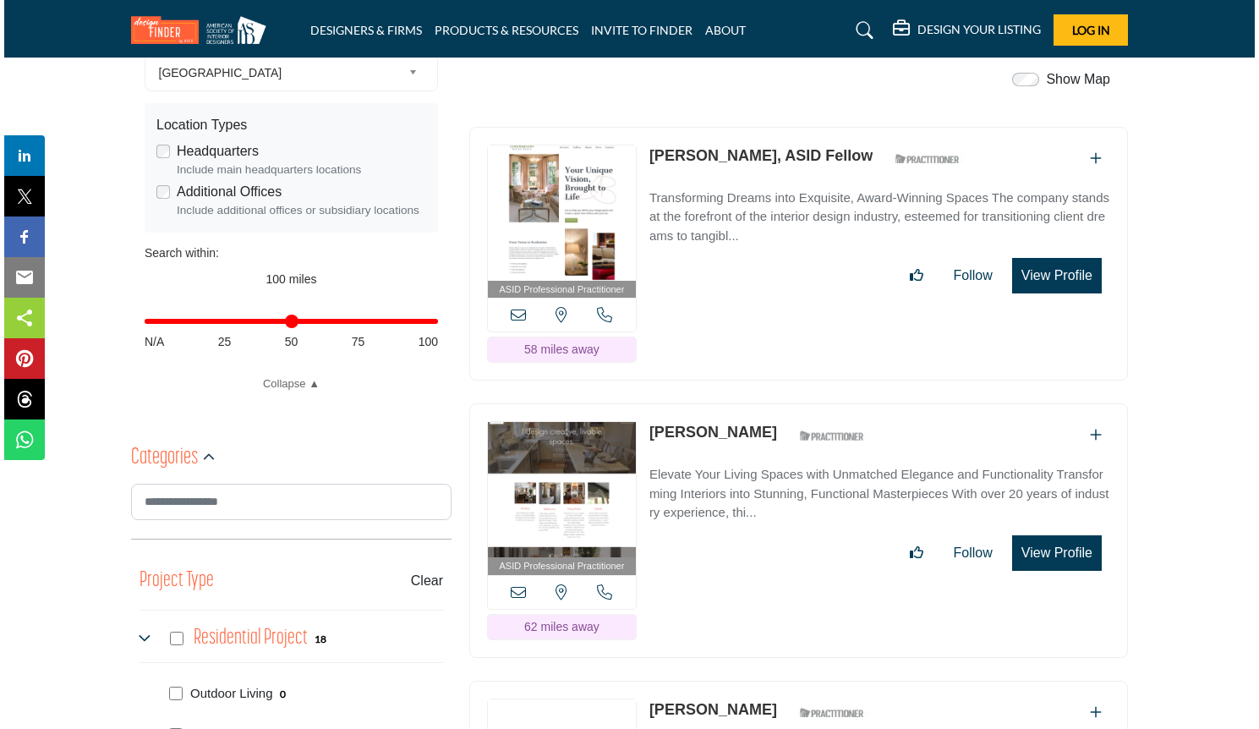
scroll to position [450, 0]
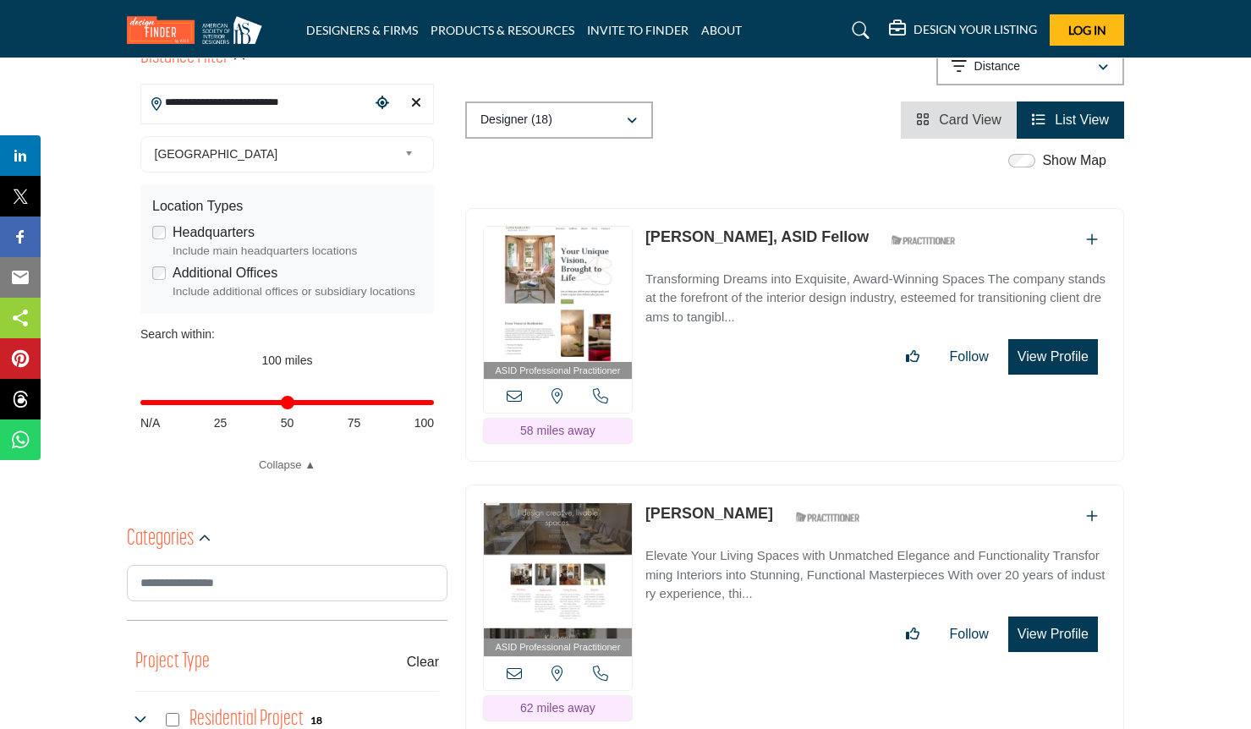
click at [1032, 339] on button "View Profile" at bounding box center [1053, 357] width 90 height 36
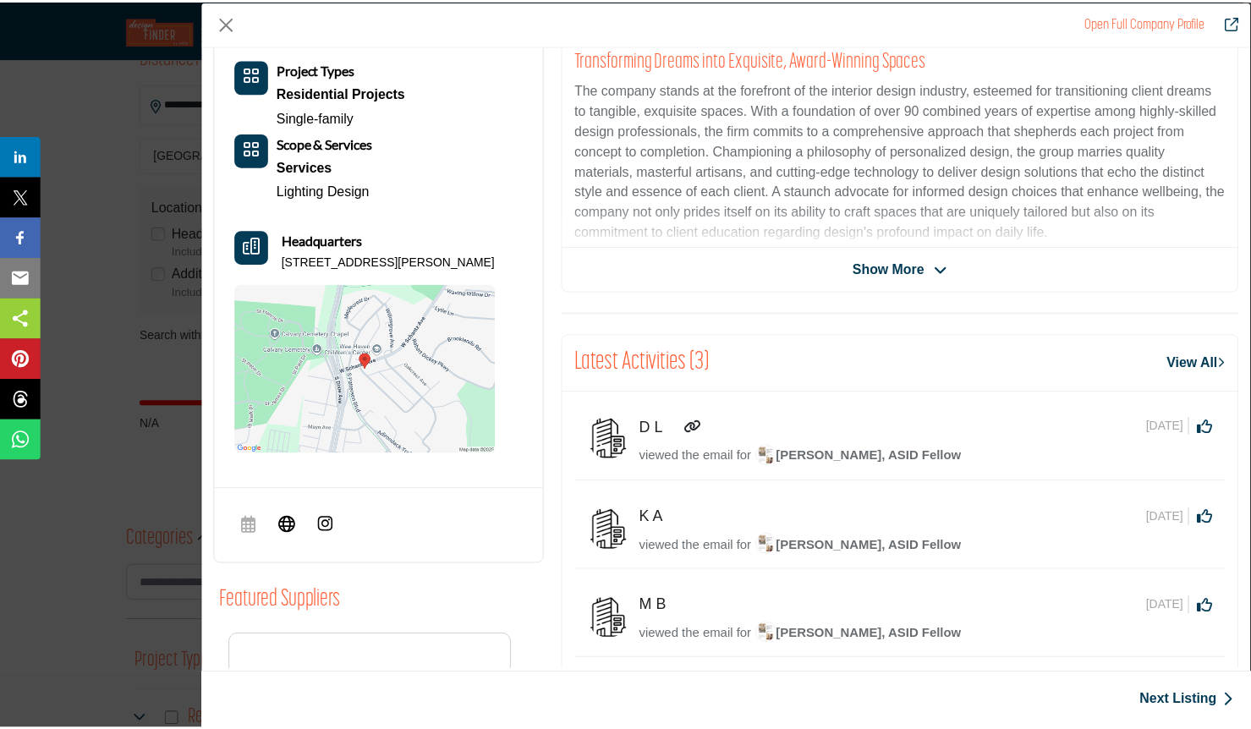
scroll to position [191, 0]
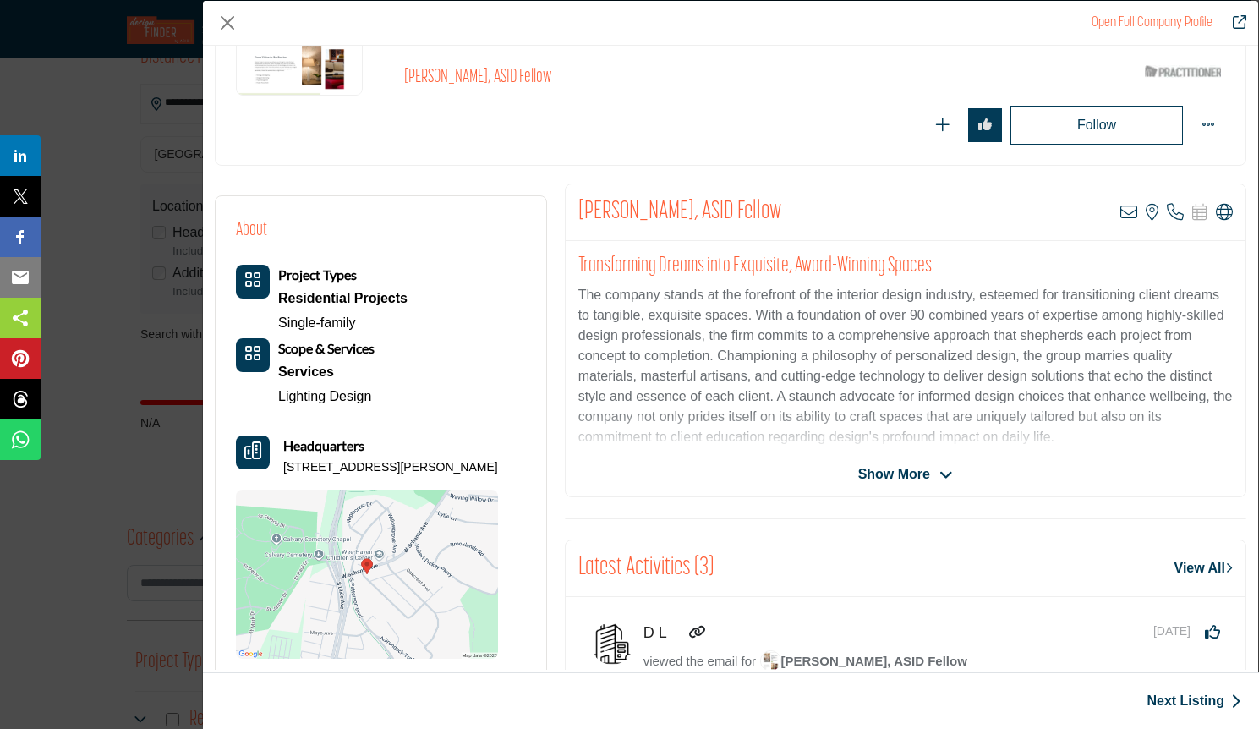
click at [896, 474] on span "Show More" at bounding box center [894, 474] width 72 height 20
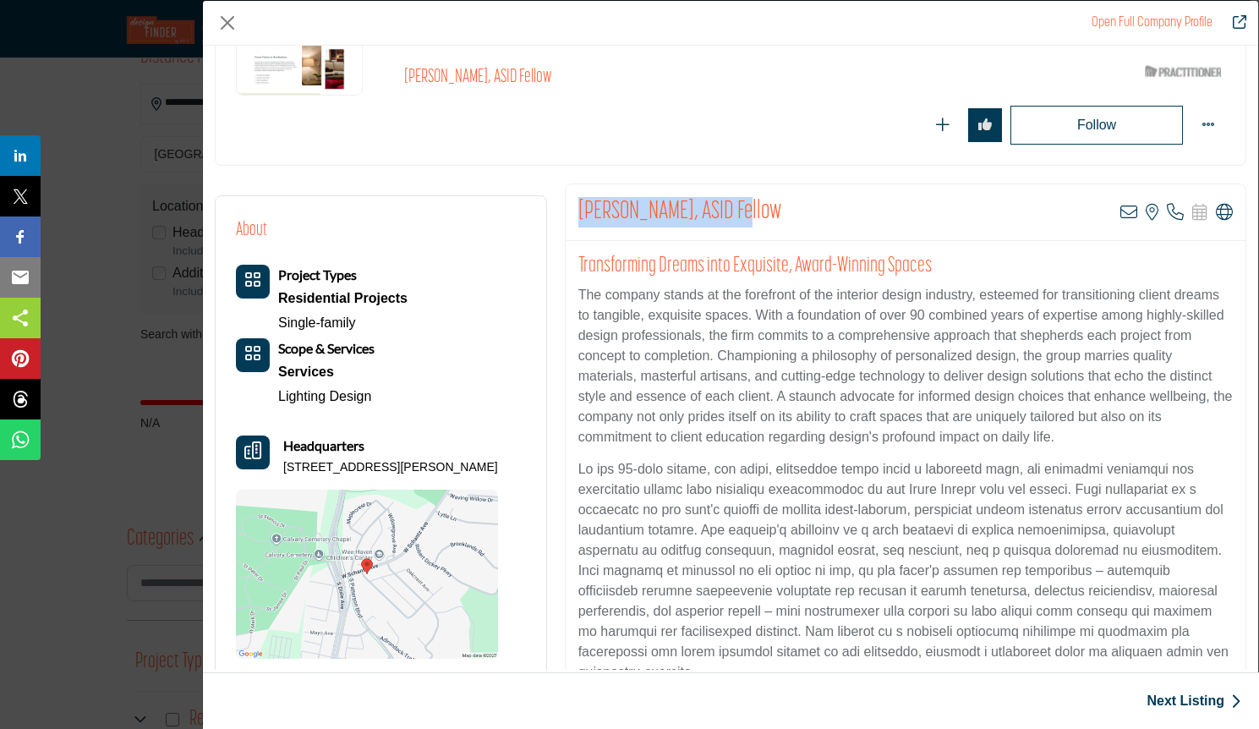
drag, startPoint x: 744, startPoint y: 206, endPoint x: 579, endPoint y: 207, distance: 164.9
click at [579, 207] on div "[PERSON_NAME], ASID Fellow View email address of this listing View the location…" at bounding box center [906, 212] width 680 height 57
copy h2 "[PERSON_NAME], ASID Fellow"
click at [225, 17] on button "Close" at bounding box center [227, 22] width 25 height 25
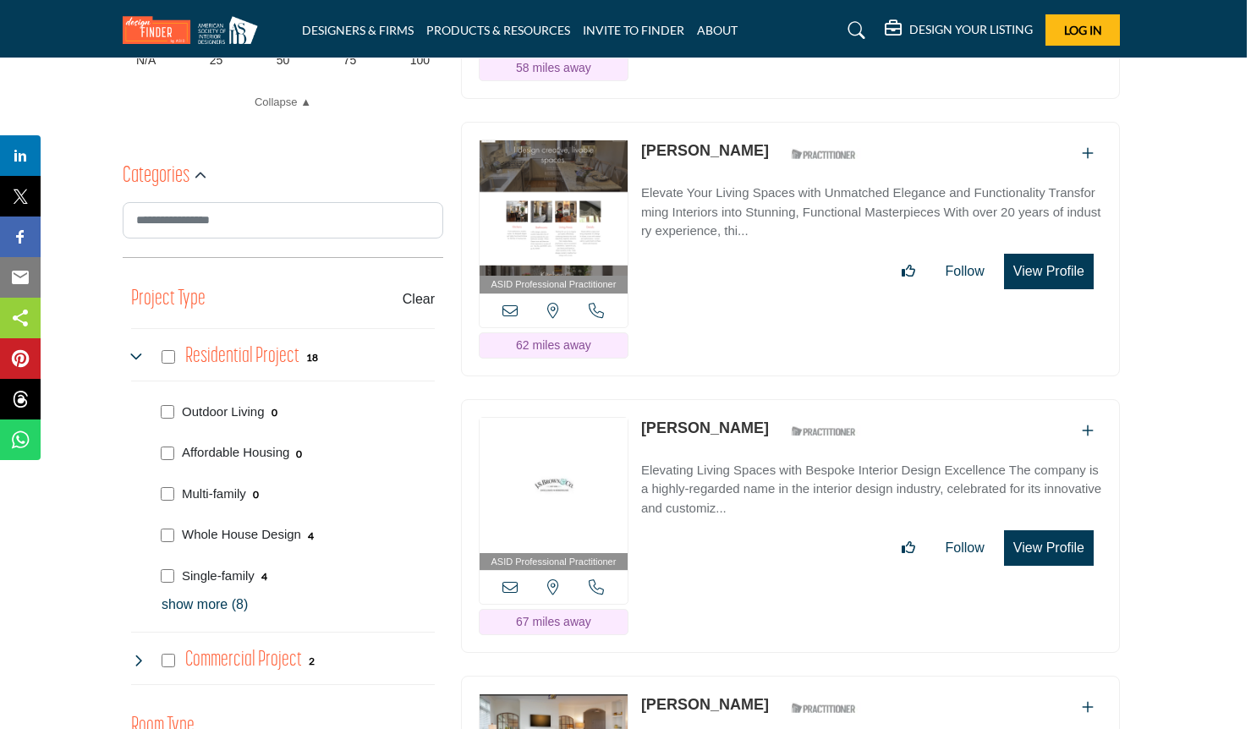
scroll to position [817, 4]
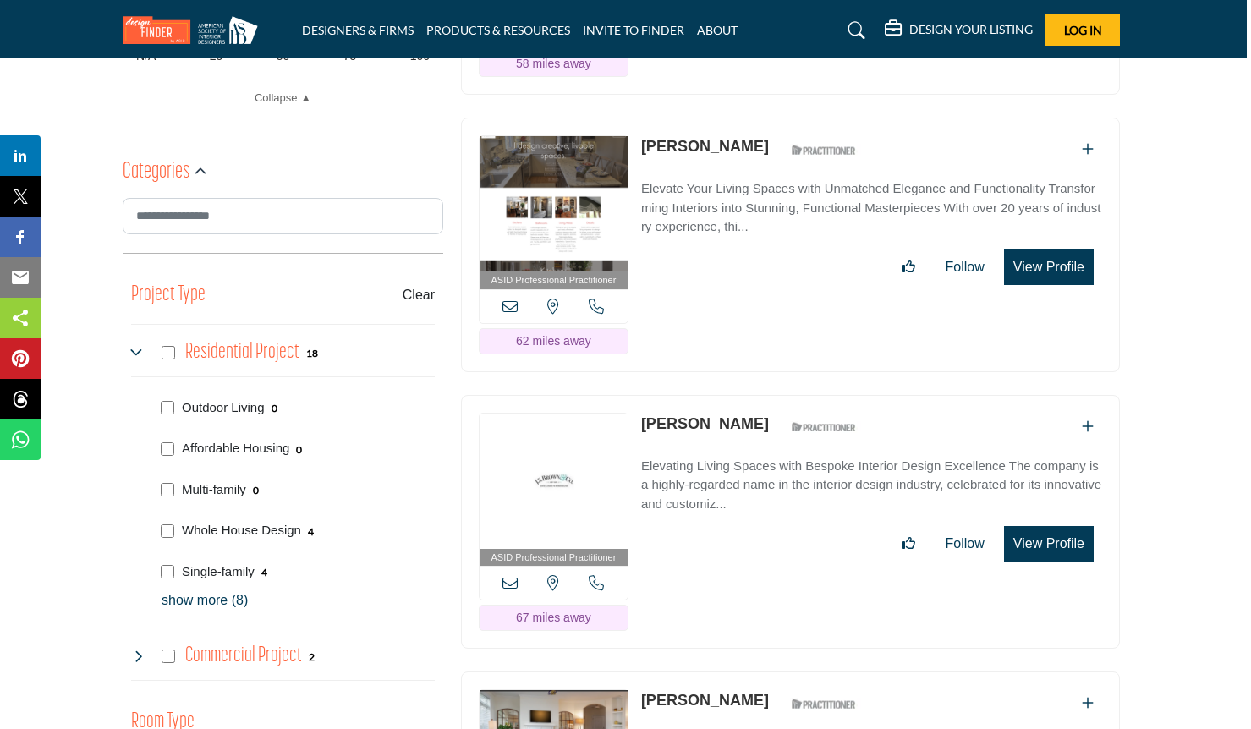
drag, startPoint x: 775, startPoint y: 379, endPoint x: 641, endPoint y: 375, distance: 133.7
click at [641, 413] on div "[PERSON_NAME] ASID Qualified Practitioner who validates work and experience to …" at bounding box center [753, 428] width 224 height 30
copy link "[PERSON_NAME]"
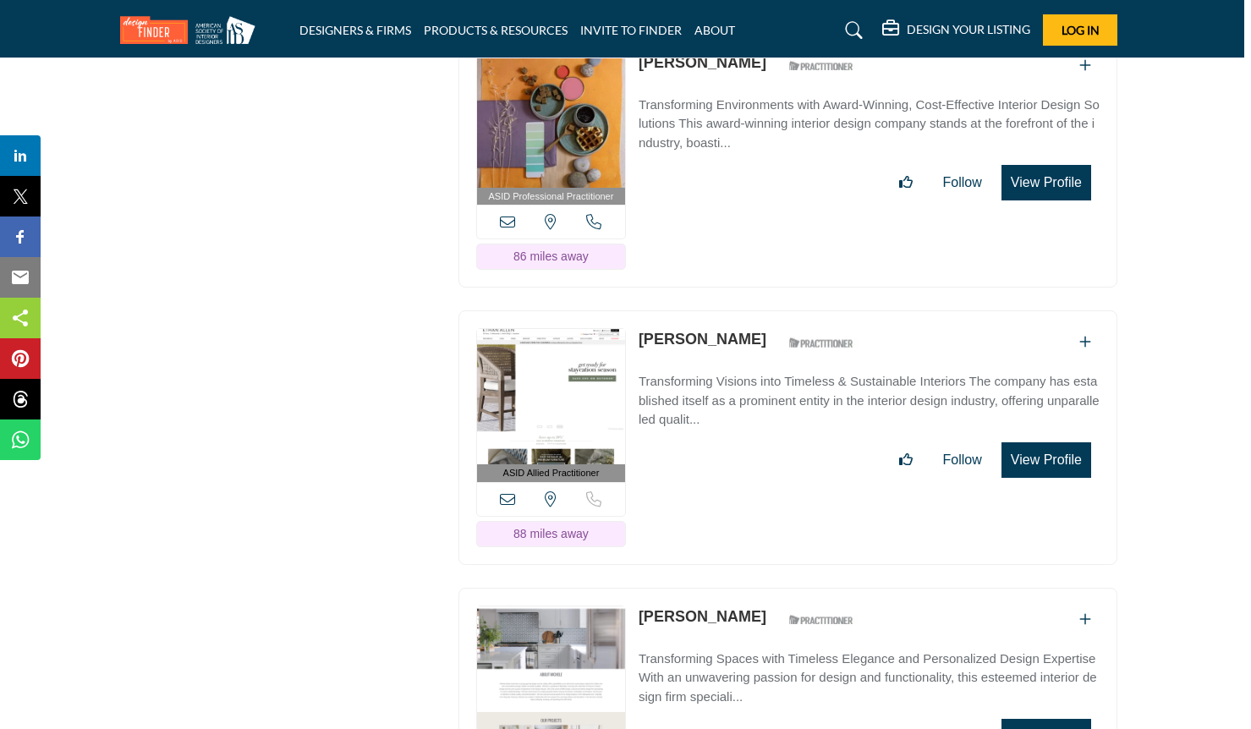
scroll to position [3353, 7]
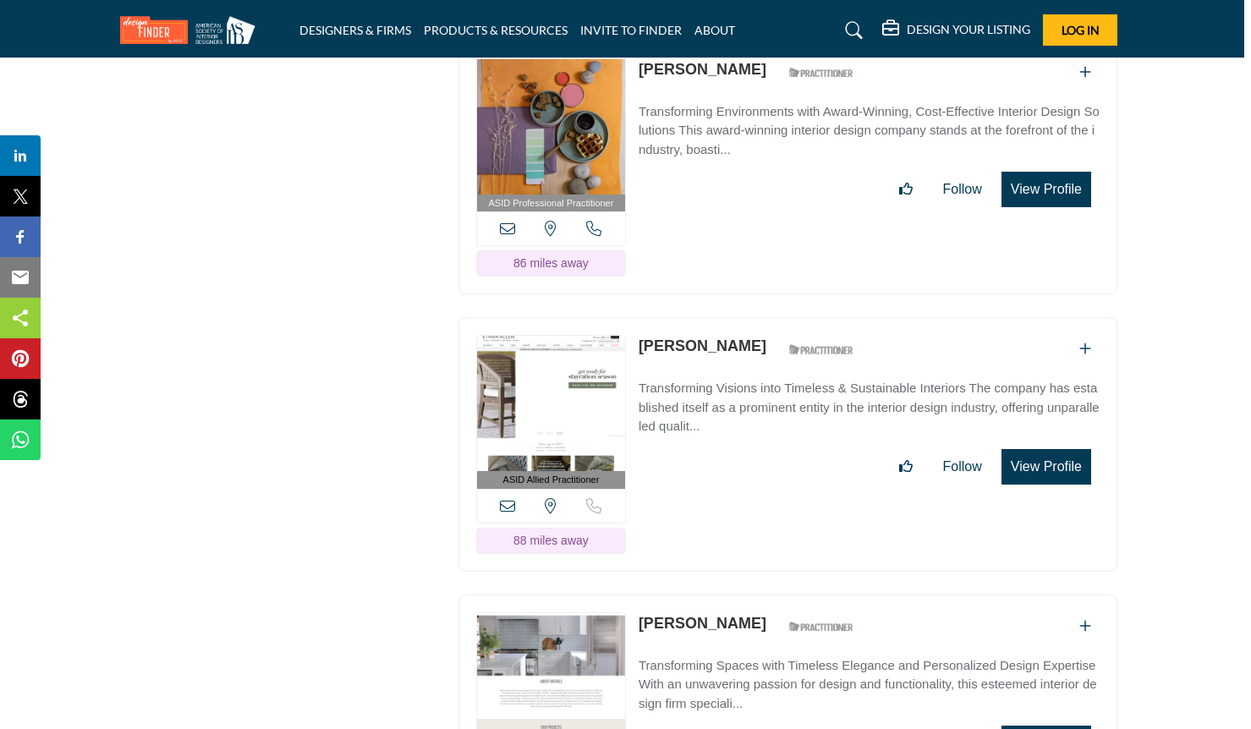
drag, startPoint x: 745, startPoint y: 294, endPoint x: 642, endPoint y: 293, distance: 103.2
click at [642, 335] on div "[PERSON_NAME] ASID Qualified Practitioner who validates work and experience to …" at bounding box center [751, 350] width 224 height 30
copy div "[PERSON_NAME]"
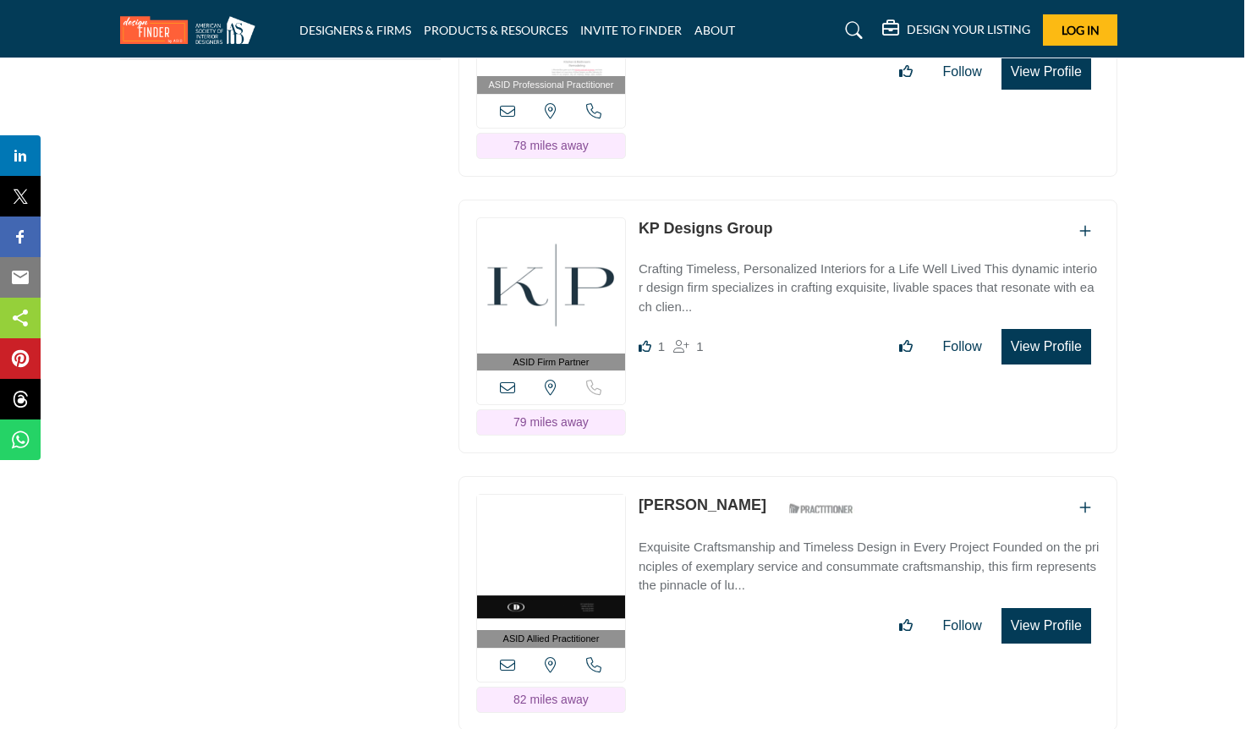
scroll to position [2590, 7]
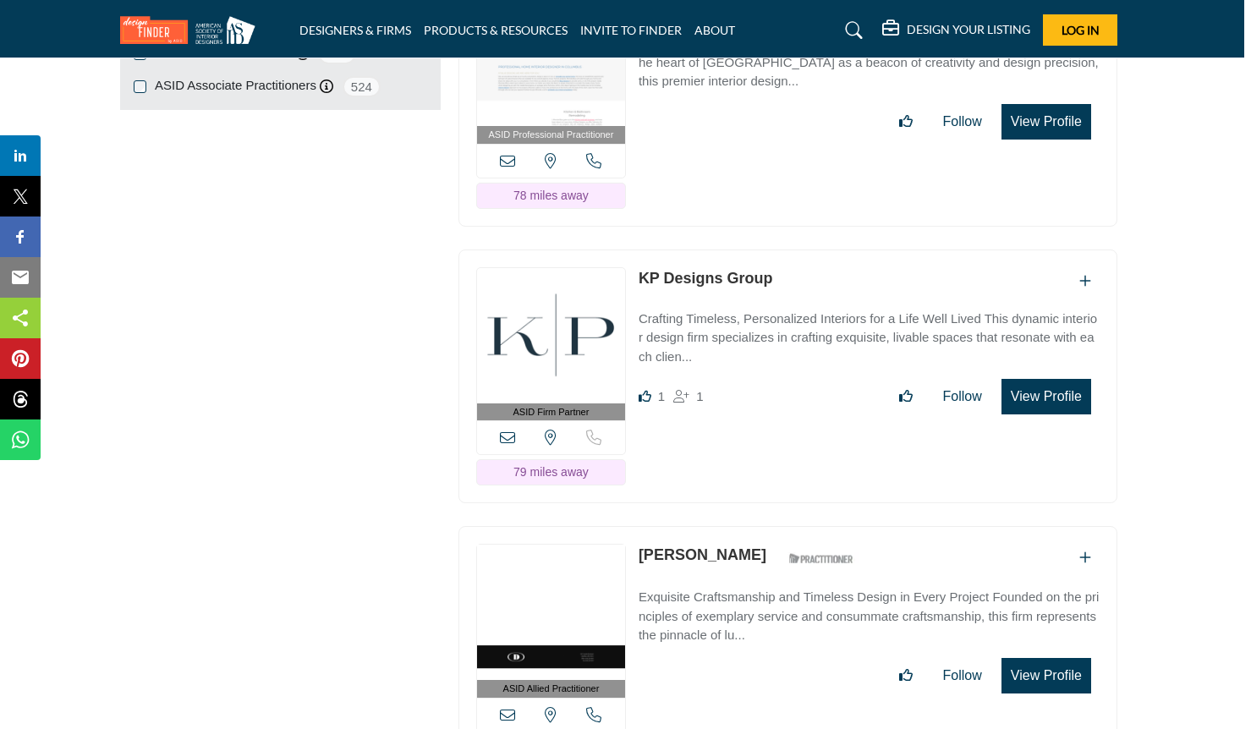
drag, startPoint x: 783, startPoint y: 223, endPoint x: 640, endPoint y: 224, distance: 142.9
click at [640, 267] on div "KP Designs Group" at bounding box center [869, 281] width 461 height 28
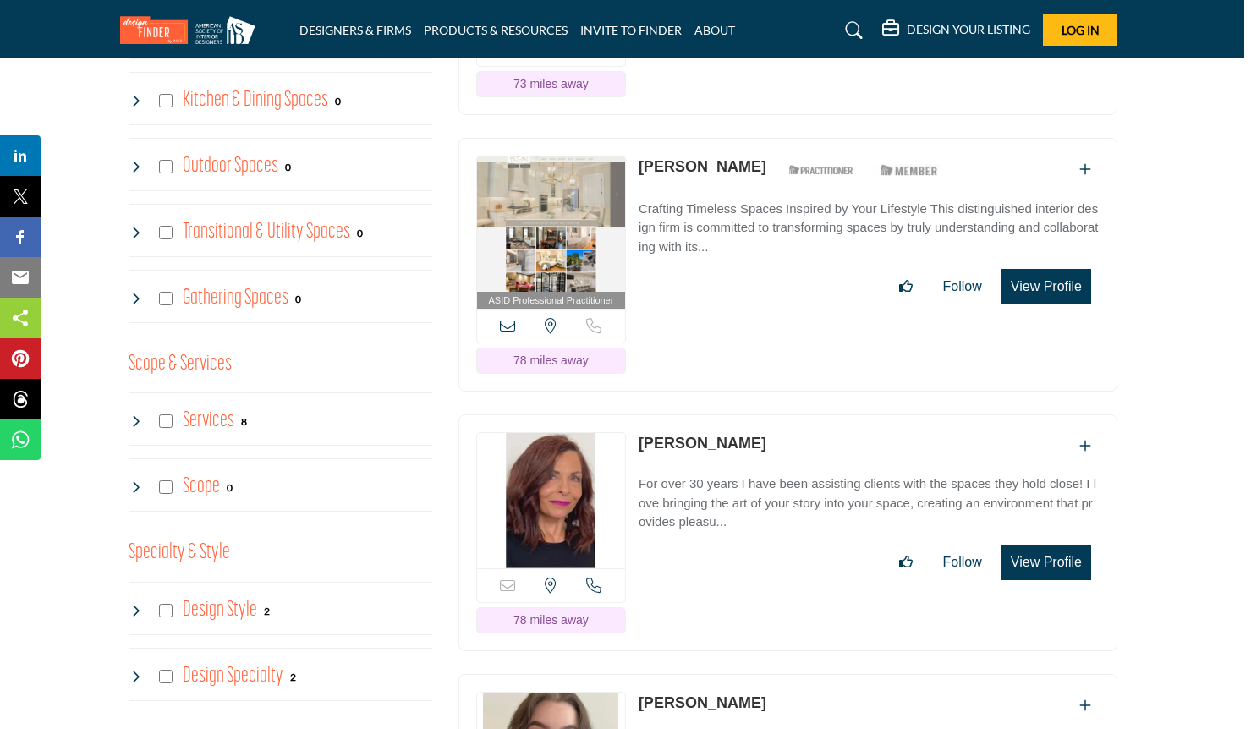
scroll to position [1520, 7]
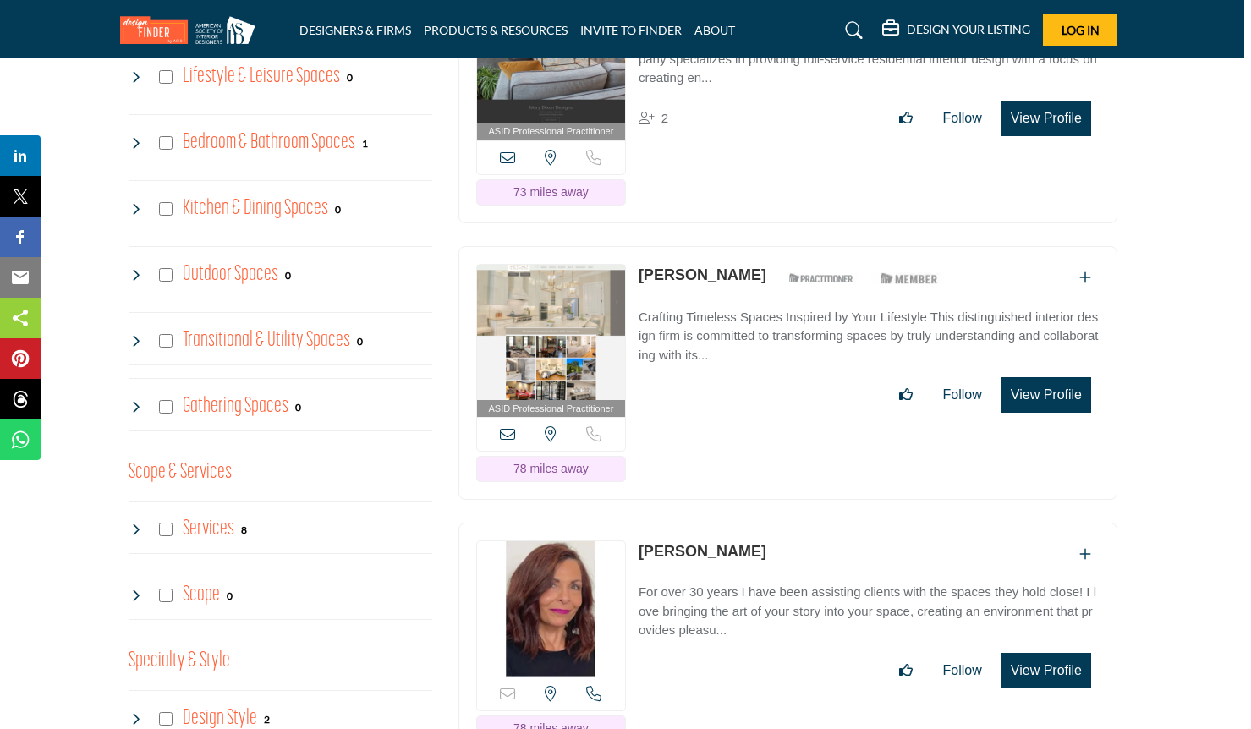
drag, startPoint x: 763, startPoint y: 226, endPoint x: 638, endPoint y: 226, distance: 125.2
click at [639, 264] on div "[PERSON_NAME] ASID Qualified Practitioner who validates work and experience to …" at bounding box center [795, 279] width 313 height 30
copy div "[PERSON_NAME]"
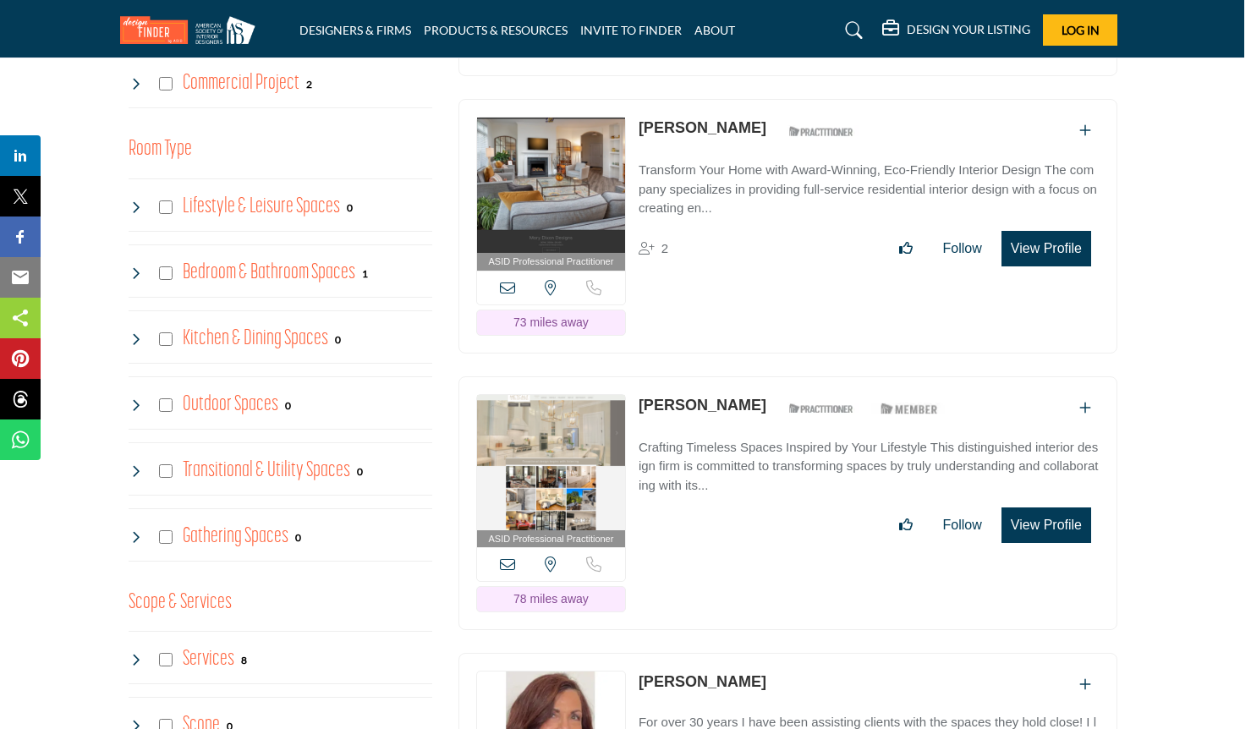
scroll to position [1303, 7]
